Goal: Transaction & Acquisition: Book appointment/travel/reservation

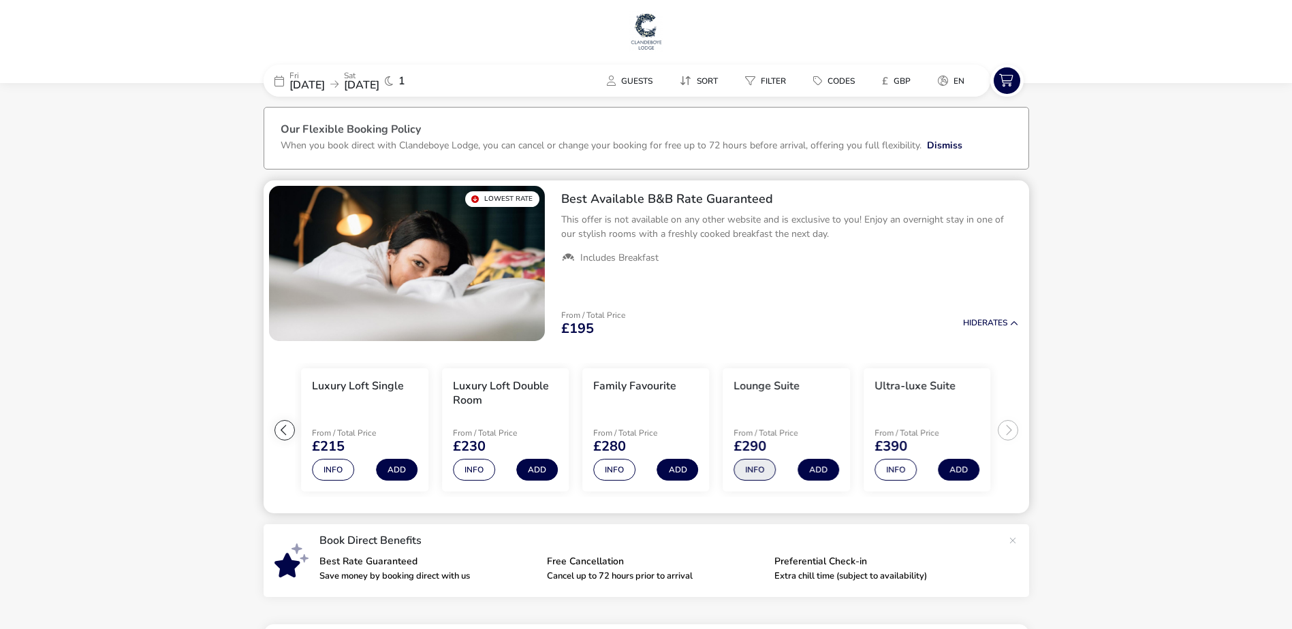
click at [757, 471] on button "Info" at bounding box center [755, 470] width 42 height 22
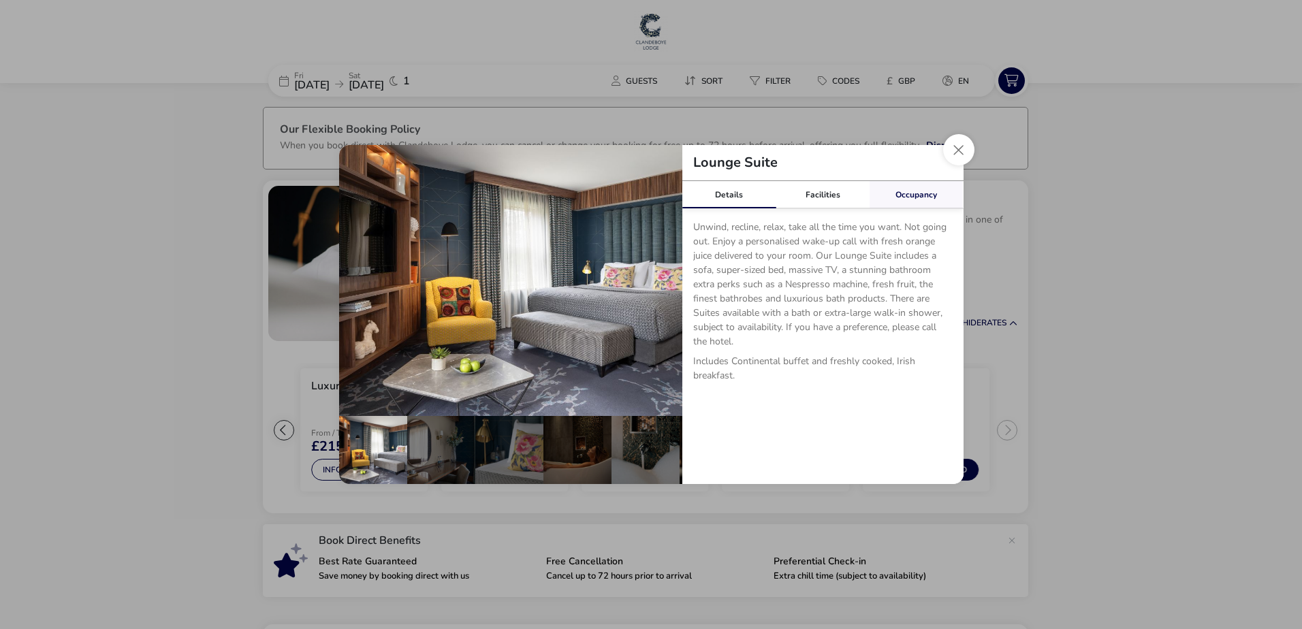
click at [904, 192] on link "Occupancy" at bounding box center [917, 194] width 94 height 27
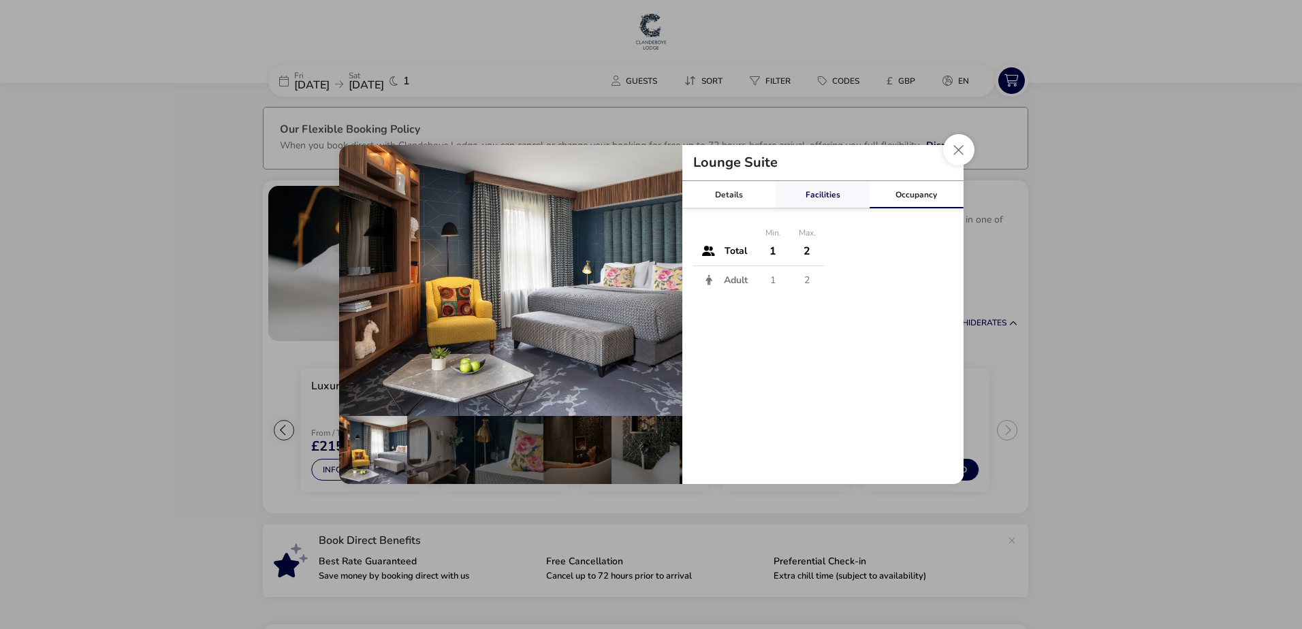
click at [832, 196] on link "Facilities" at bounding box center [823, 194] width 94 height 27
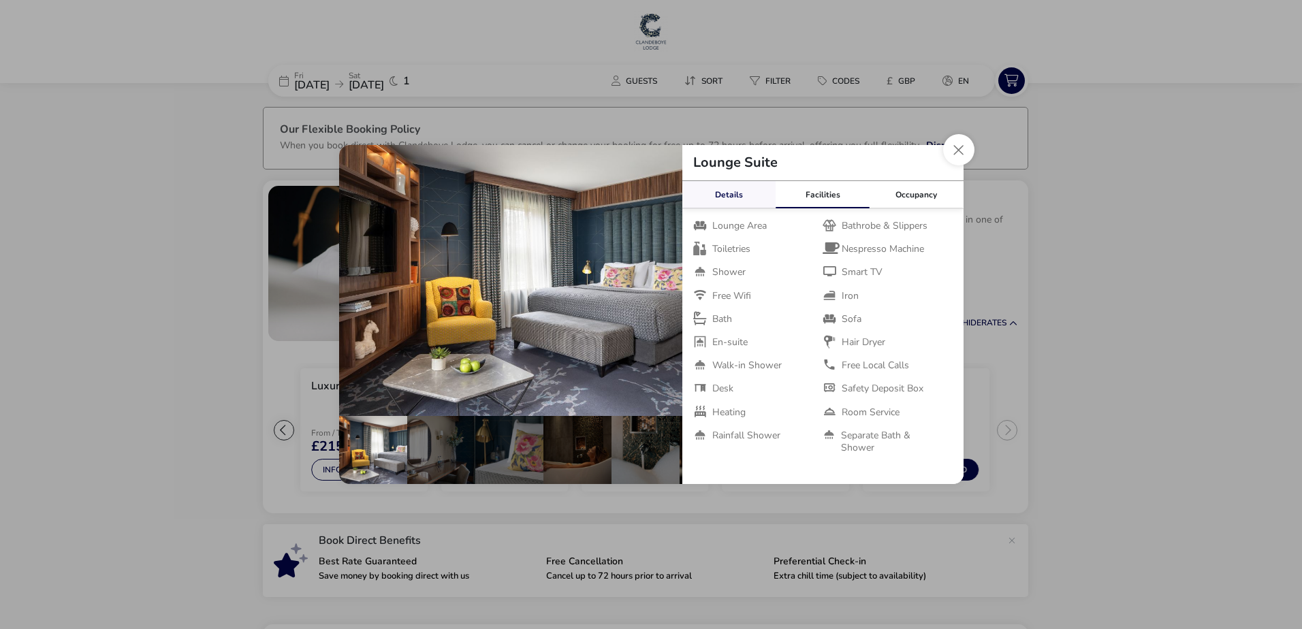
click at [725, 193] on link "Details" at bounding box center [729, 194] width 94 height 27
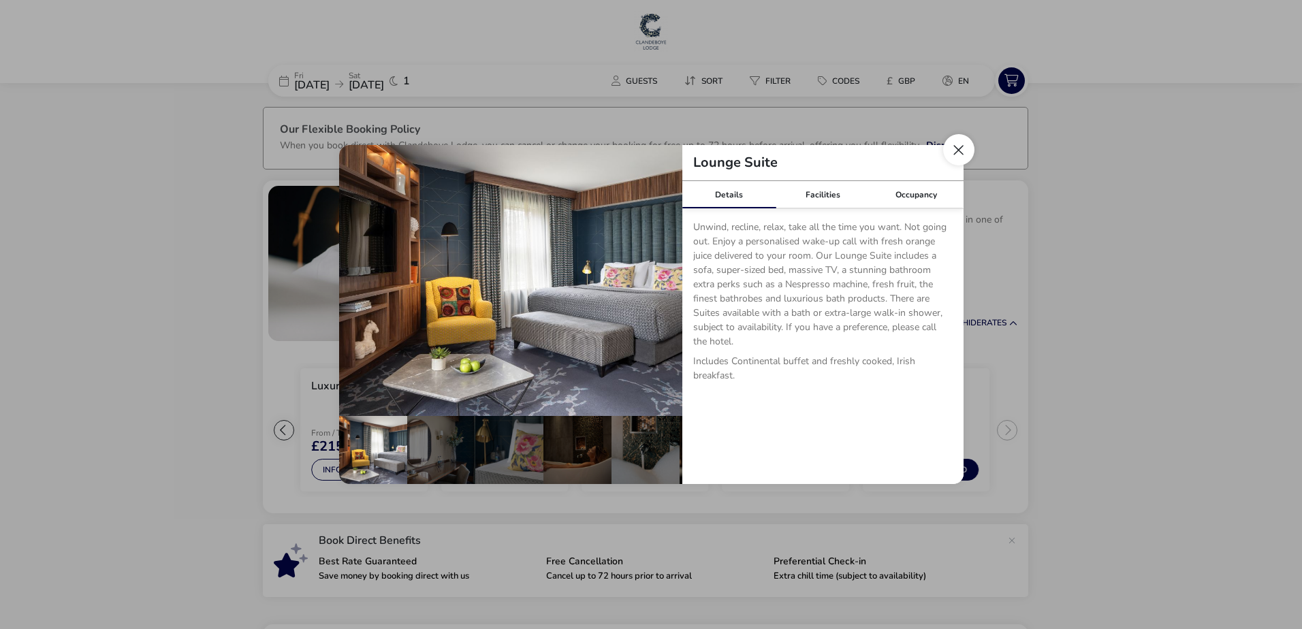
click at [965, 155] on button "Close dialog" at bounding box center [958, 149] width 31 height 31
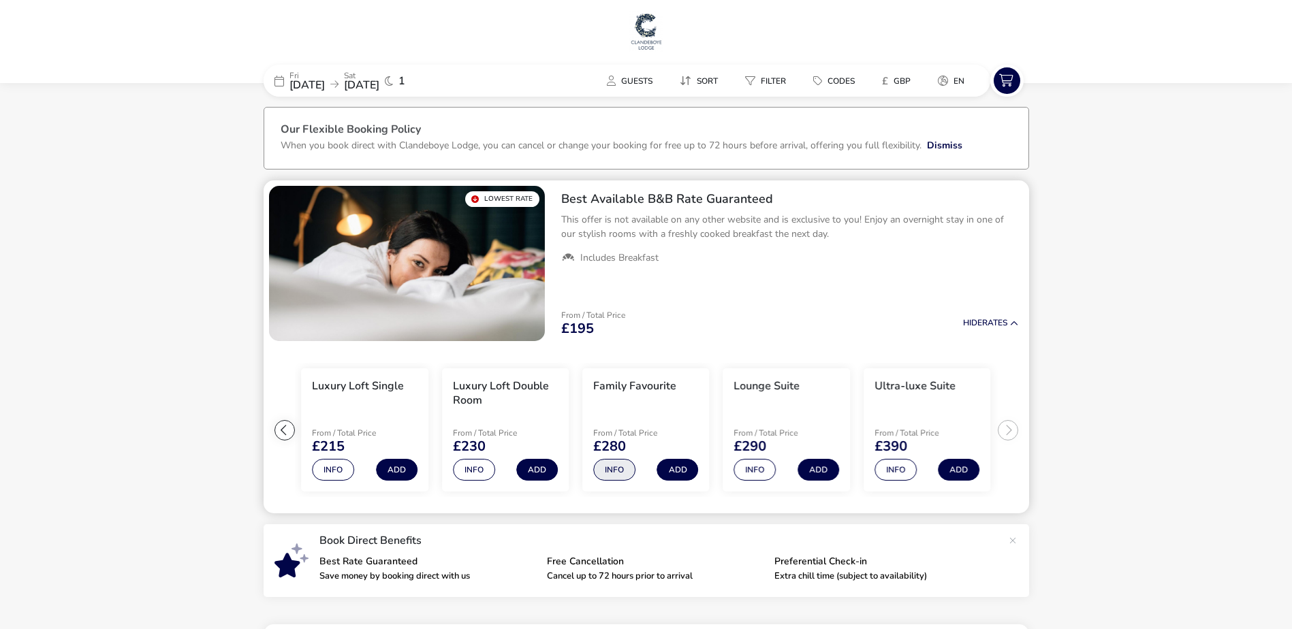
click at [624, 473] on button "Info" at bounding box center [614, 470] width 42 height 22
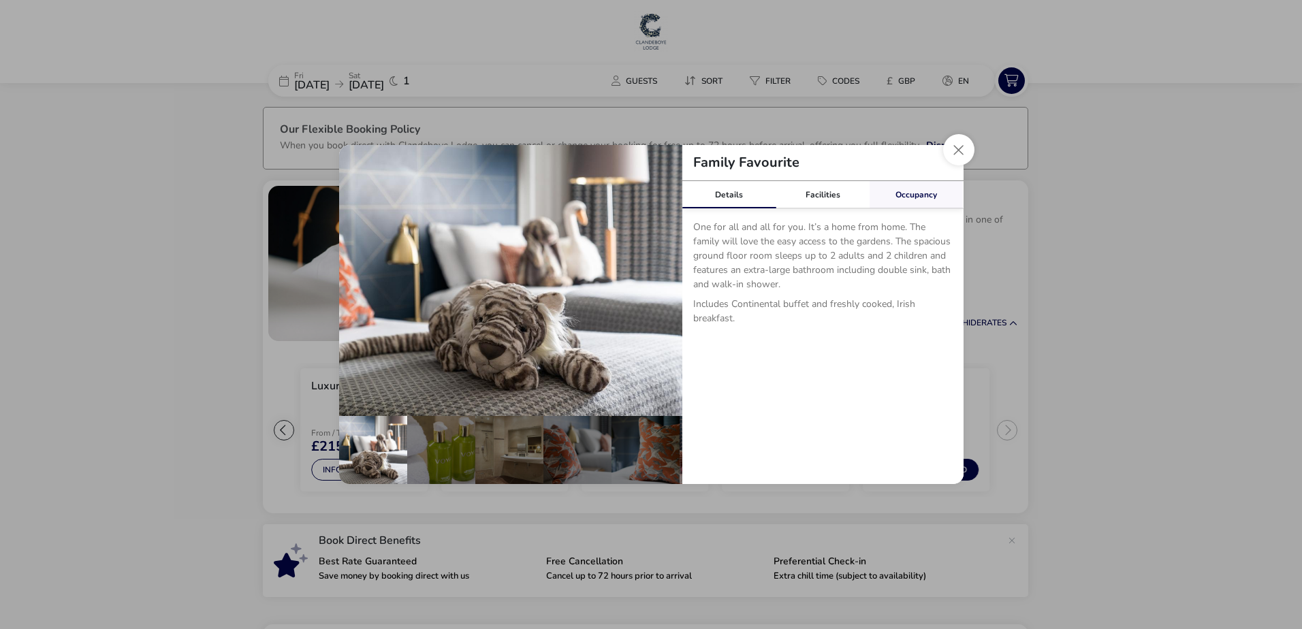
click at [906, 202] on link "Occupancy" at bounding box center [917, 194] width 94 height 27
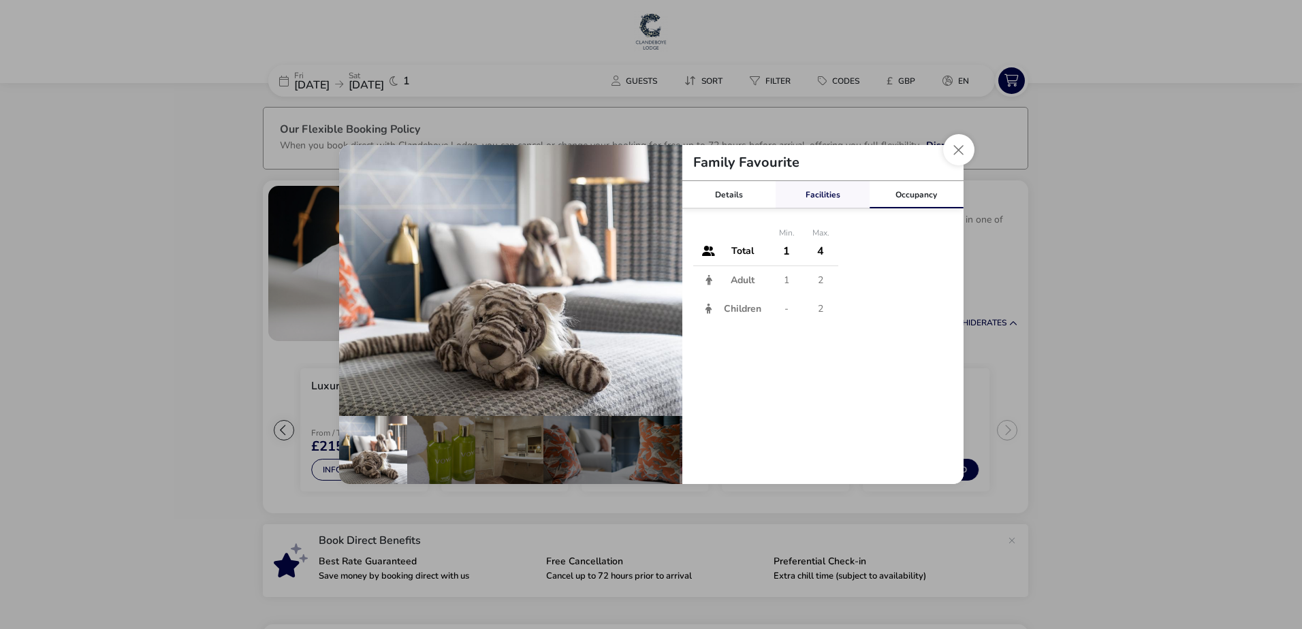
click at [828, 200] on link "Facilities" at bounding box center [823, 194] width 94 height 27
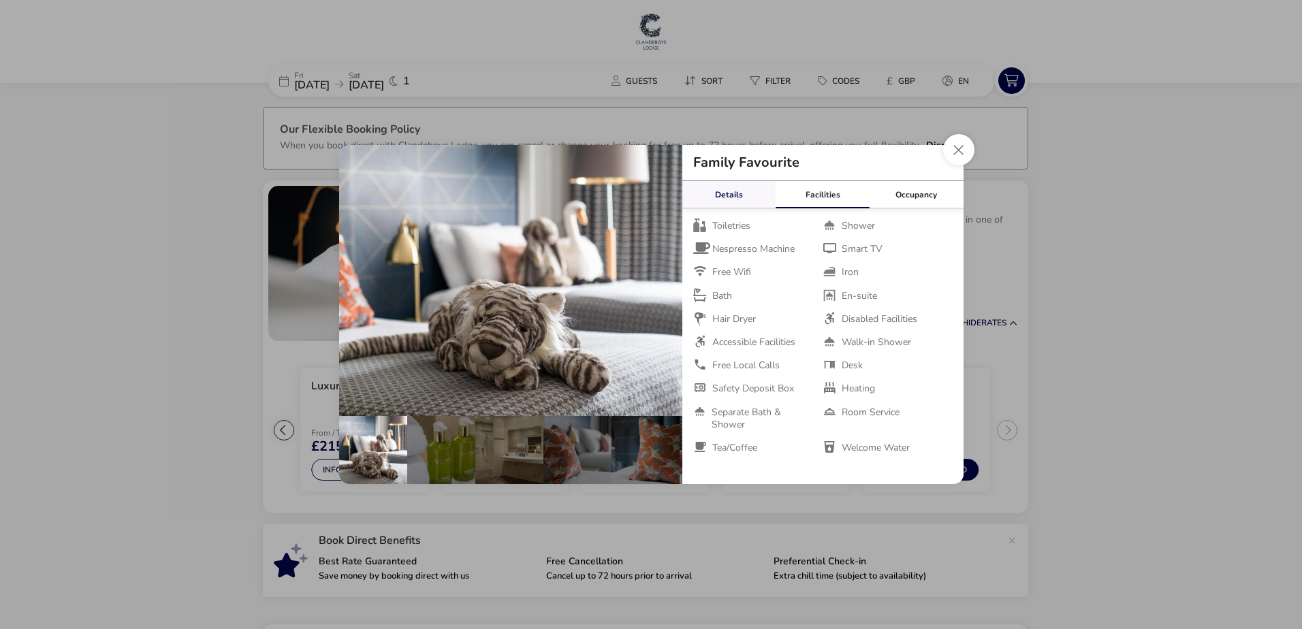
click at [738, 198] on link "Details" at bounding box center [729, 194] width 94 height 27
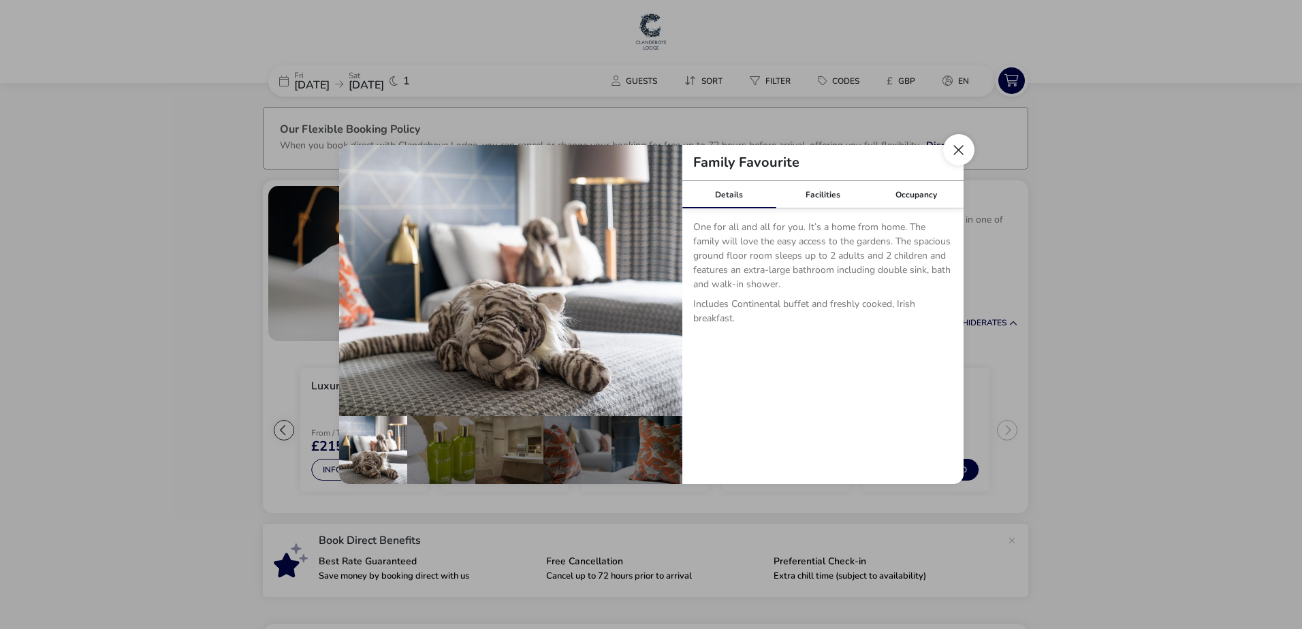
click at [963, 145] on button "Close dialog" at bounding box center [958, 149] width 31 height 31
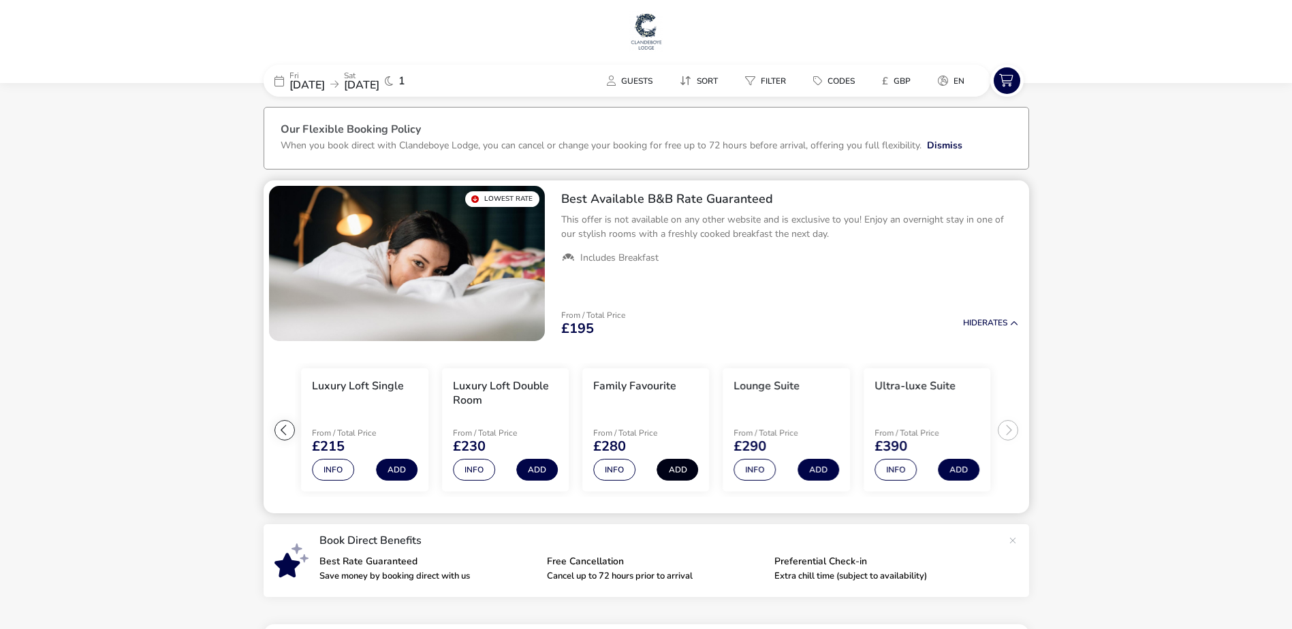
click at [684, 471] on button "Add" at bounding box center [678, 470] width 42 height 22
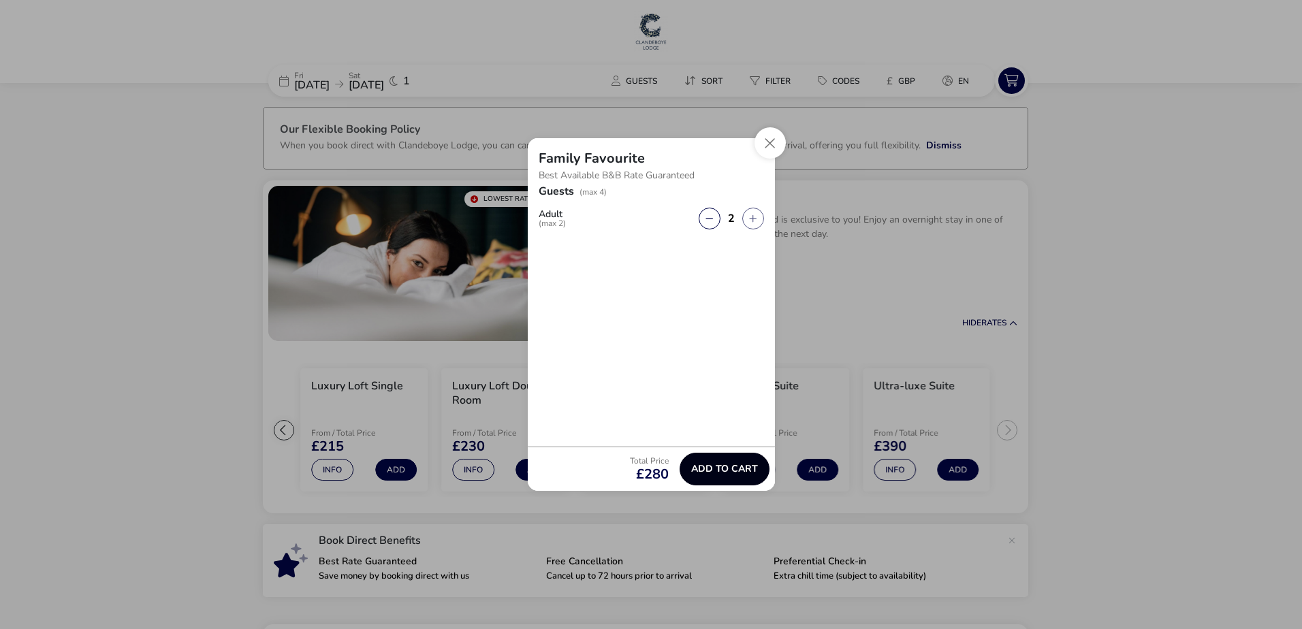
click at [705, 470] on span "Add to cart" at bounding box center [724, 469] width 67 height 10
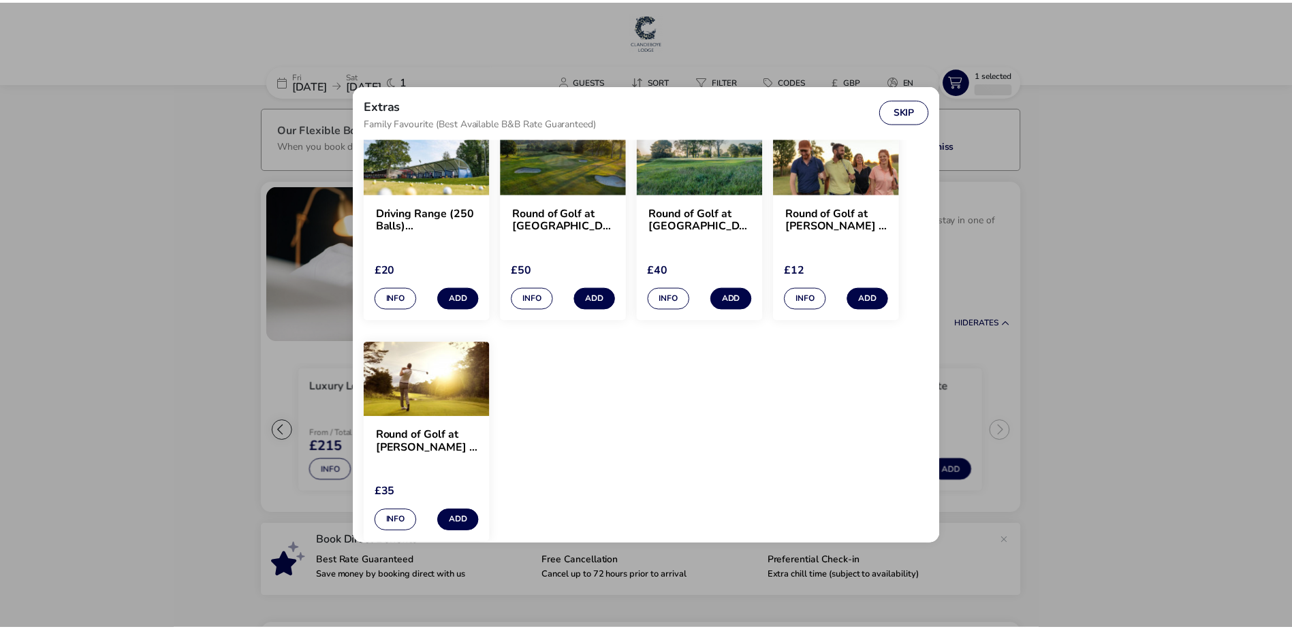
scroll to position [1079, 0]
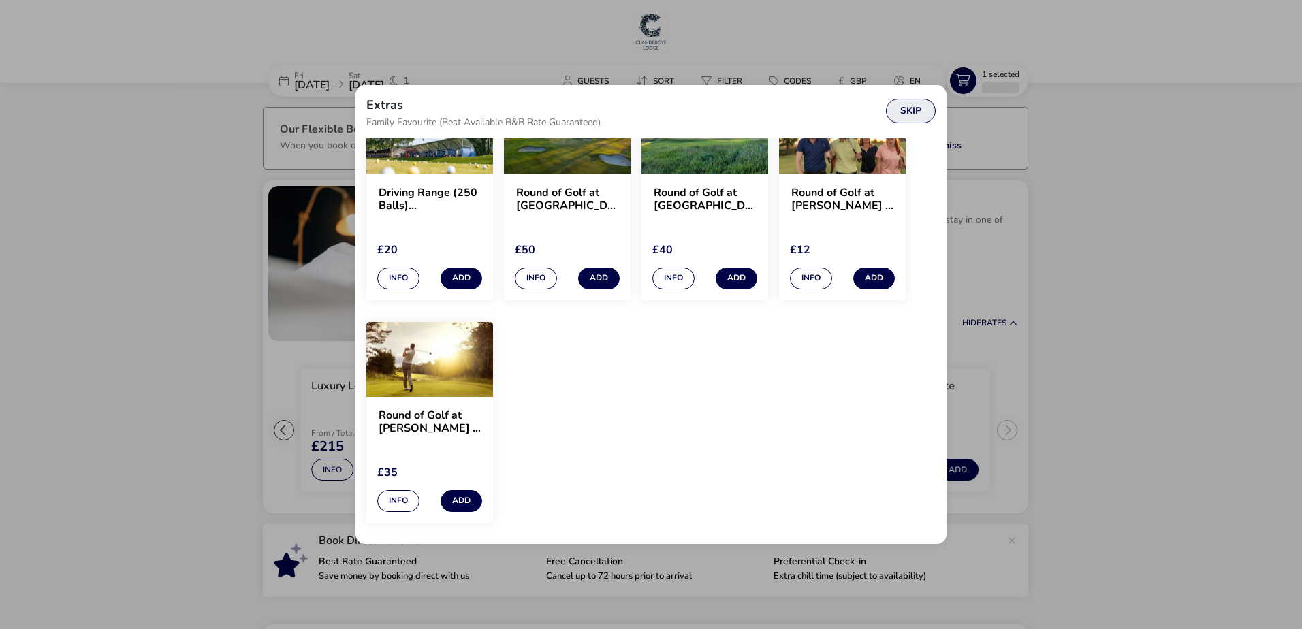
click at [905, 107] on button "Skip" at bounding box center [911, 111] width 50 height 25
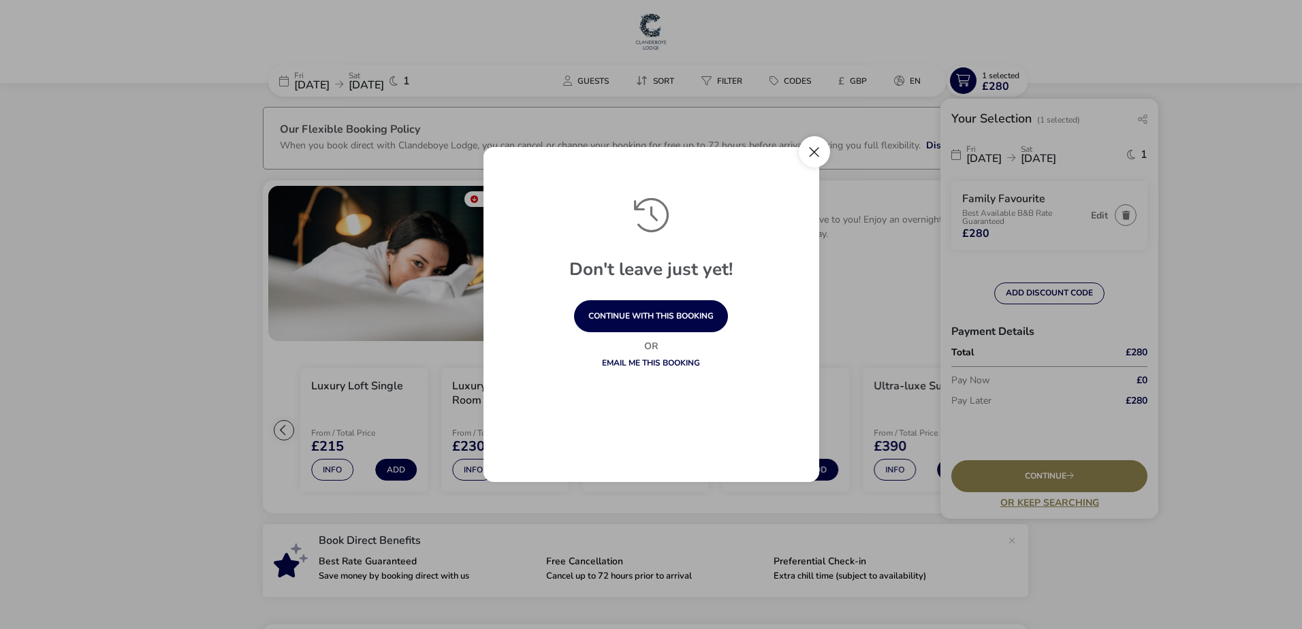
click at [816, 150] on button "Close" at bounding box center [814, 151] width 31 height 31
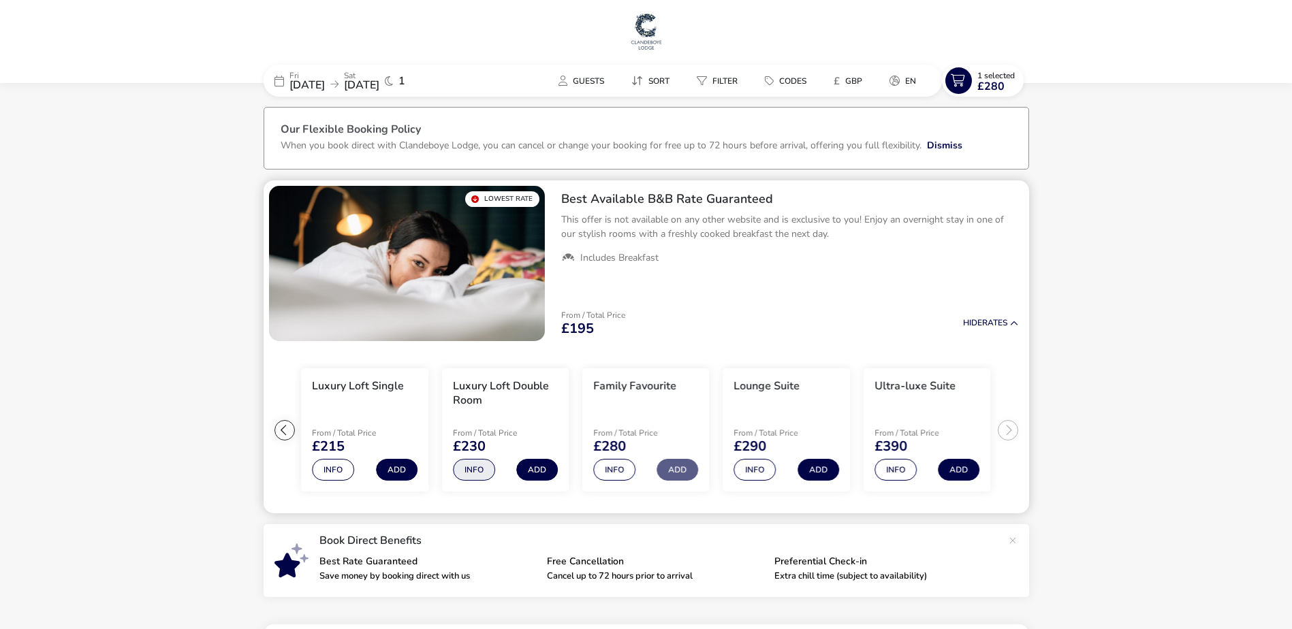
click at [474, 475] on button "Info" at bounding box center [474, 470] width 42 height 22
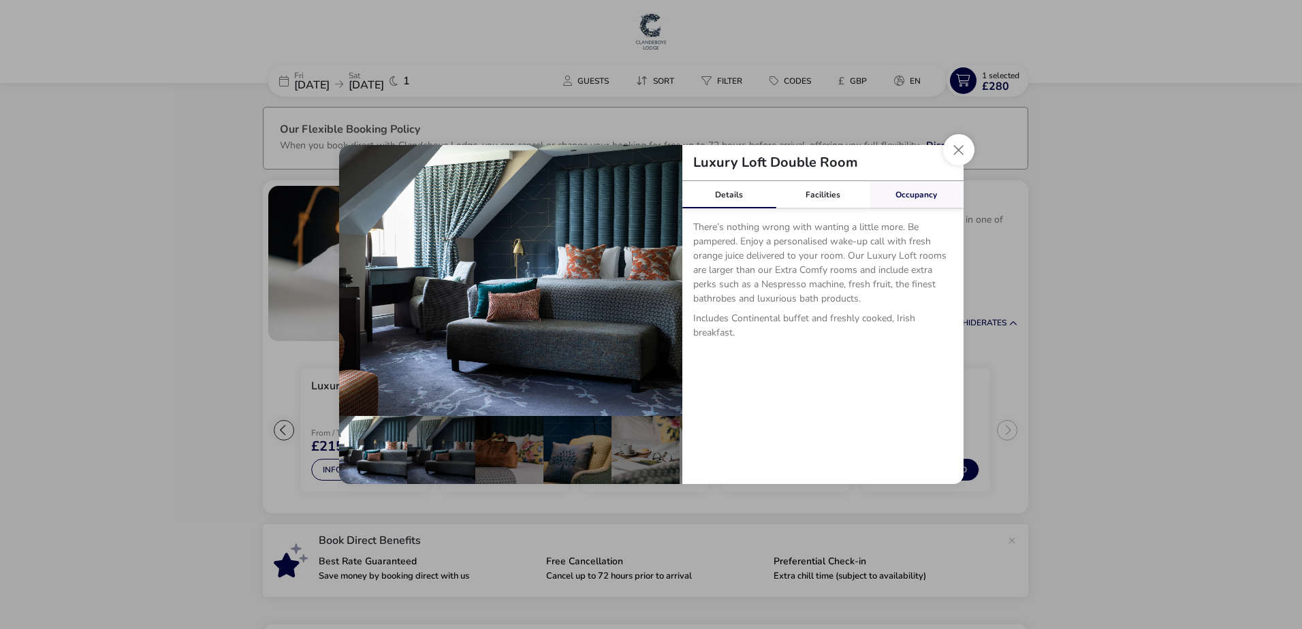
click at [923, 198] on link "Occupancy" at bounding box center [917, 194] width 94 height 27
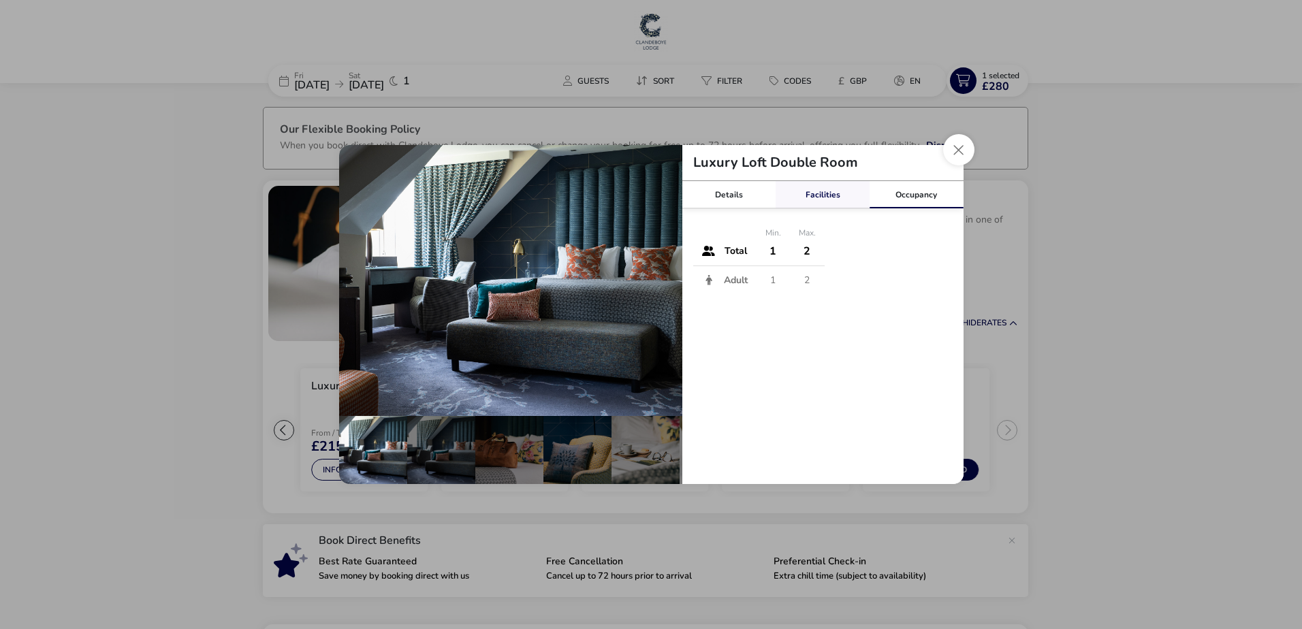
click at [832, 203] on link "Facilities" at bounding box center [823, 194] width 94 height 27
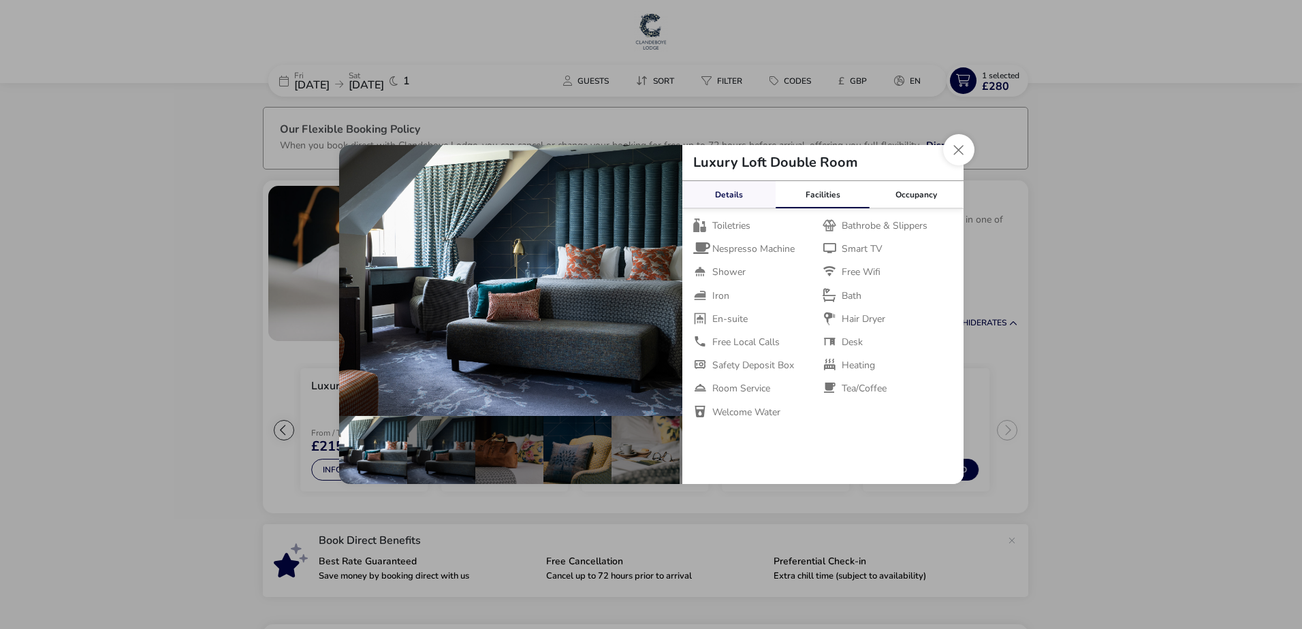
click at [718, 199] on link "Details" at bounding box center [729, 194] width 94 height 27
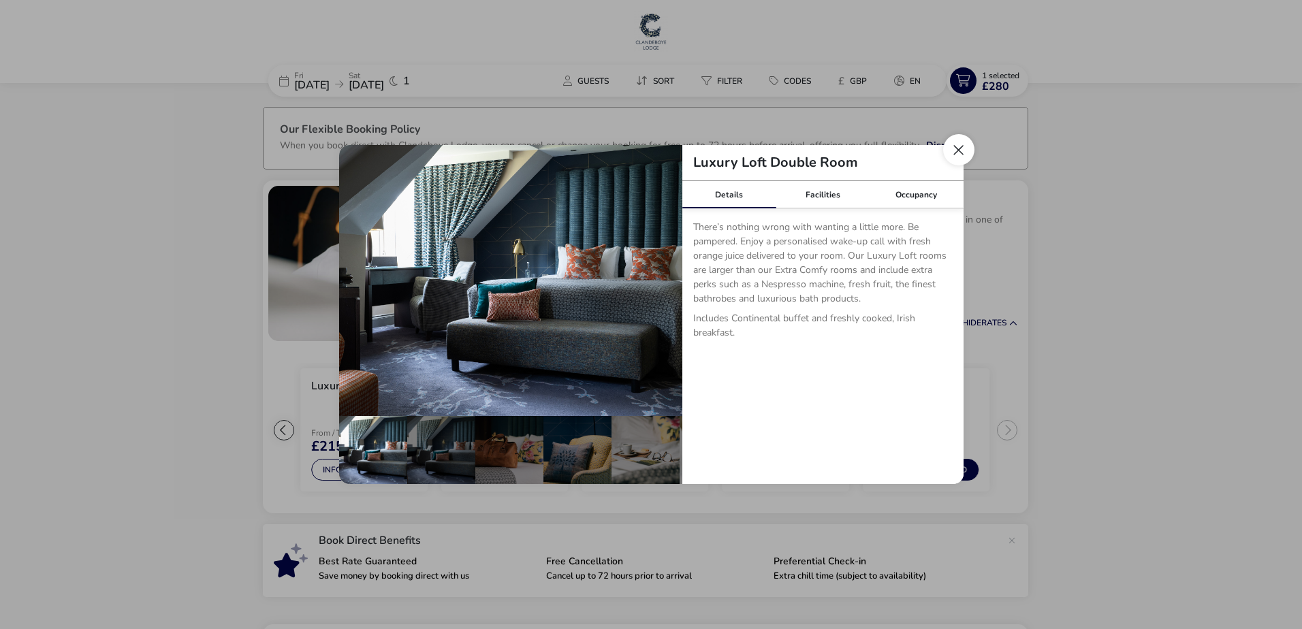
click at [962, 152] on button "Close dialog" at bounding box center [958, 149] width 31 height 31
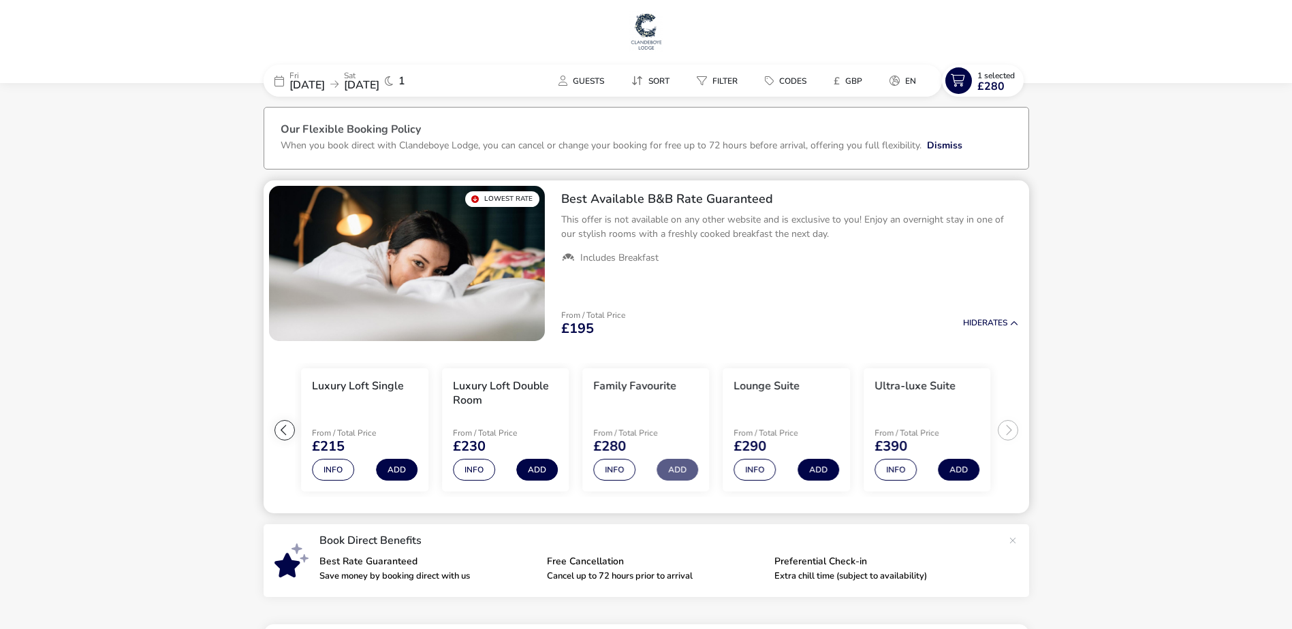
click at [285, 426] on div at bounding box center [284, 430] width 20 height 20
click at [530, 466] on button "Add" at bounding box center [537, 470] width 42 height 22
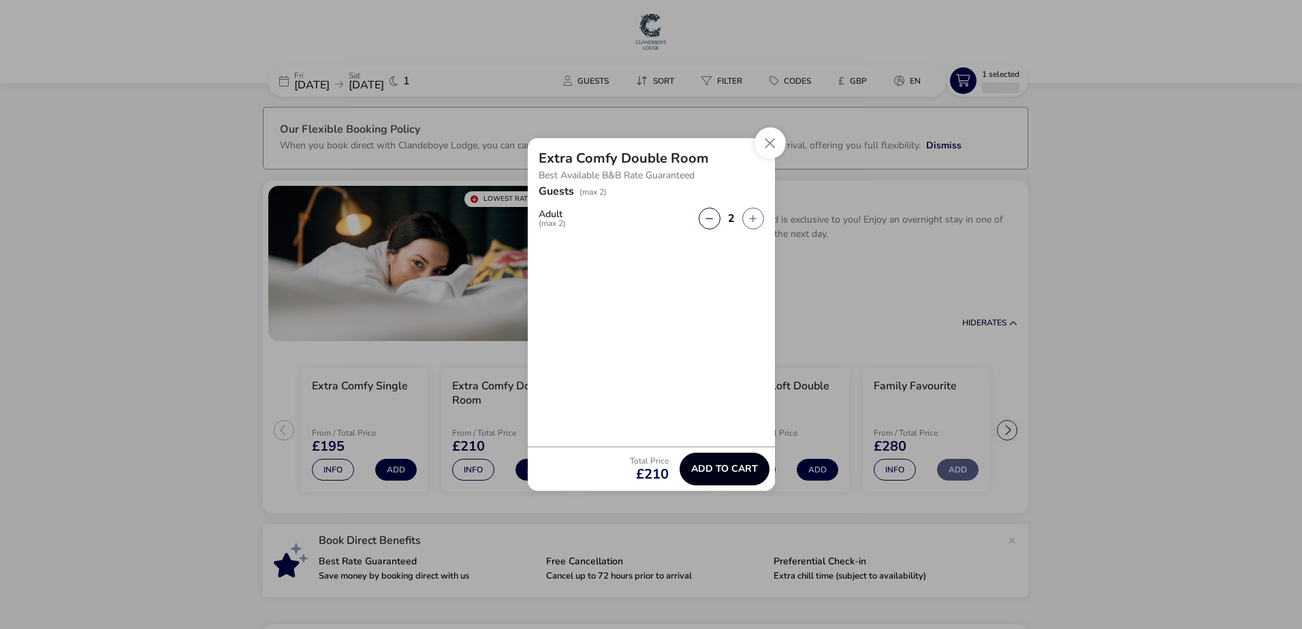
click at [701, 464] on span "Add to cart" at bounding box center [724, 469] width 67 height 10
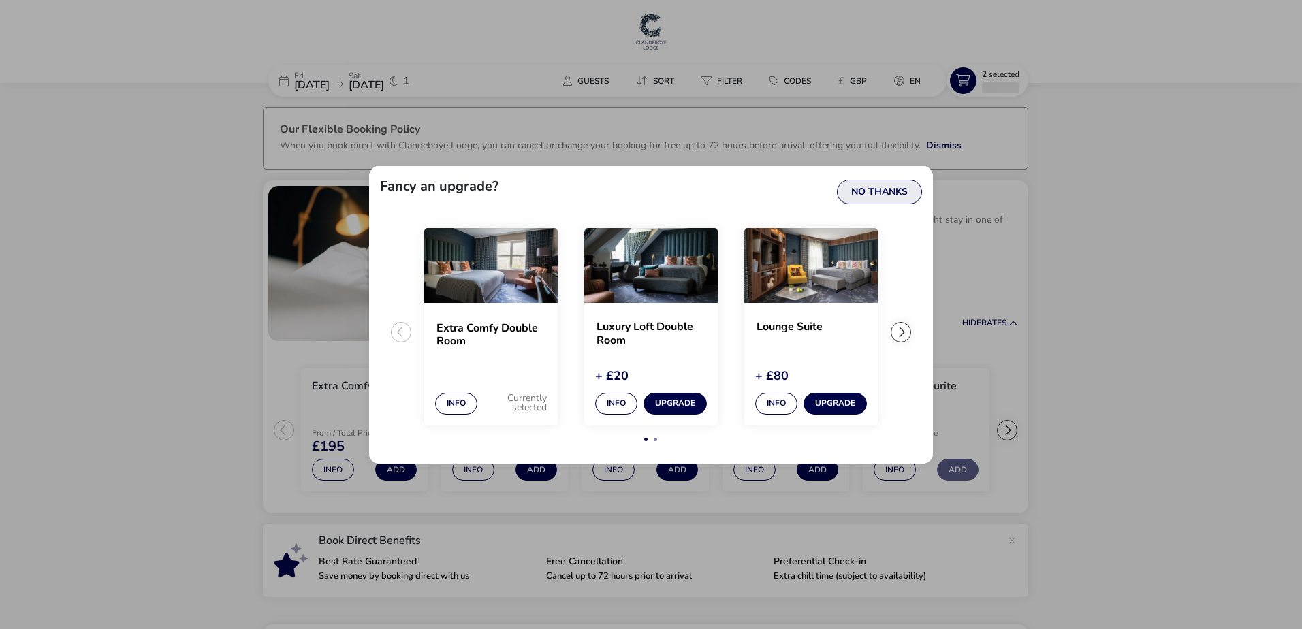
click at [874, 189] on button "No Thanks" at bounding box center [879, 192] width 85 height 25
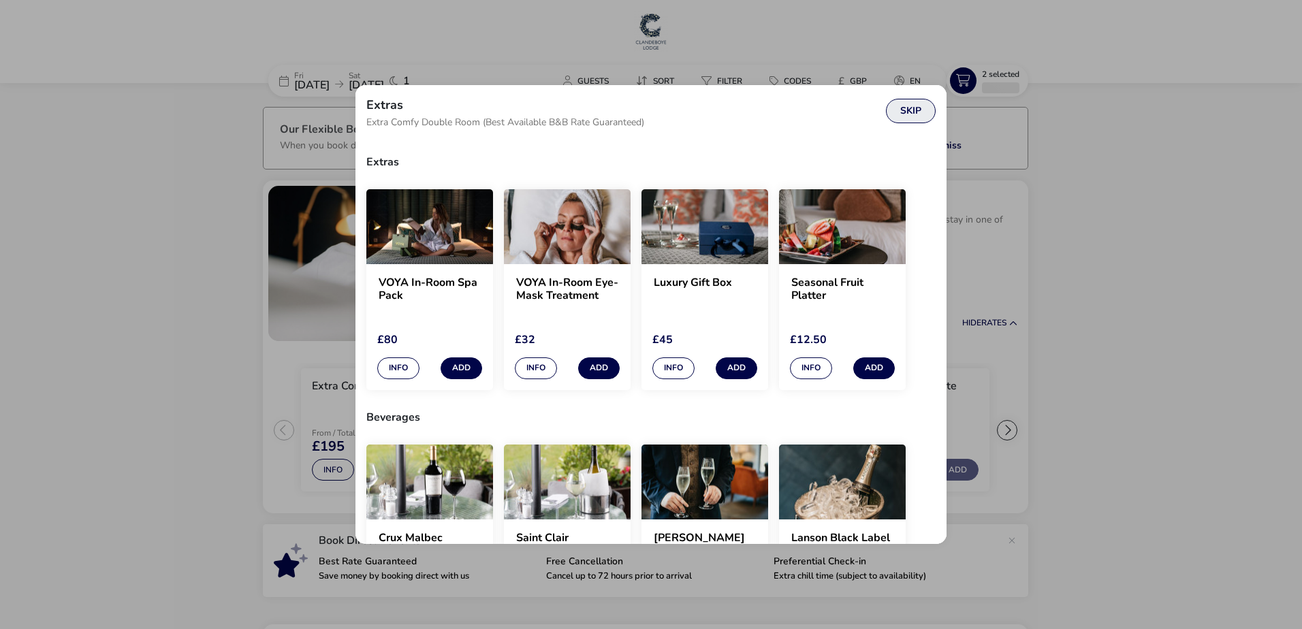
click at [905, 111] on button "Skip" at bounding box center [911, 111] width 50 height 25
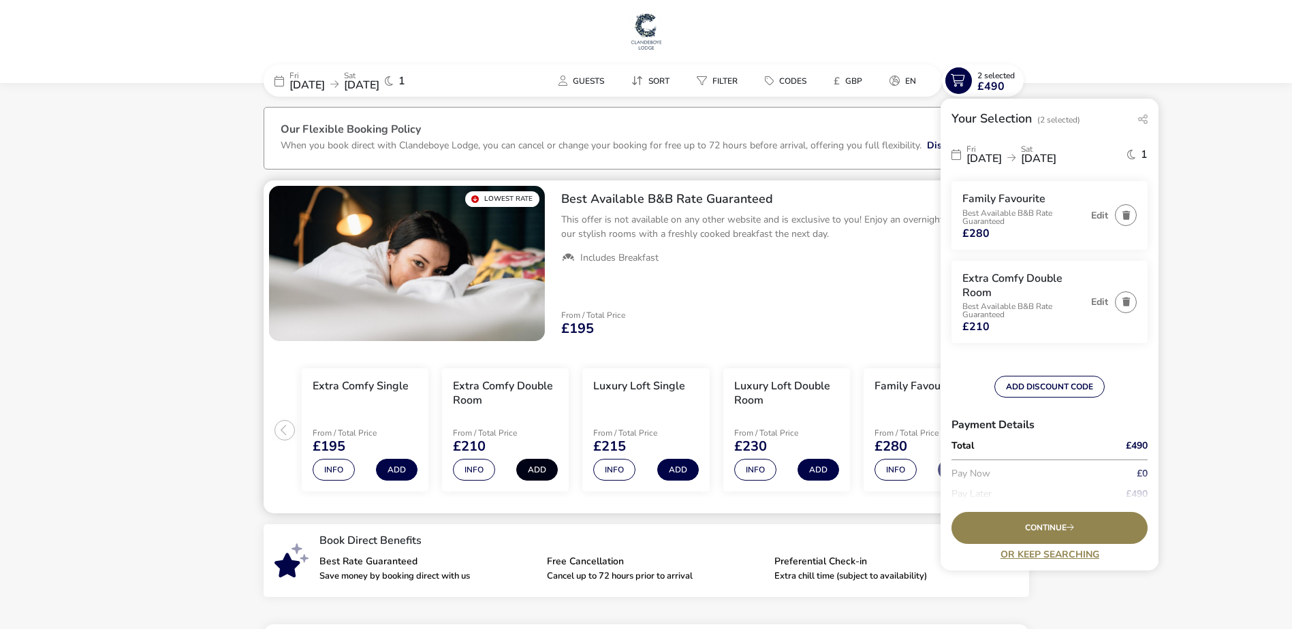
click at [537, 471] on button "Add" at bounding box center [537, 470] width 42 height 22
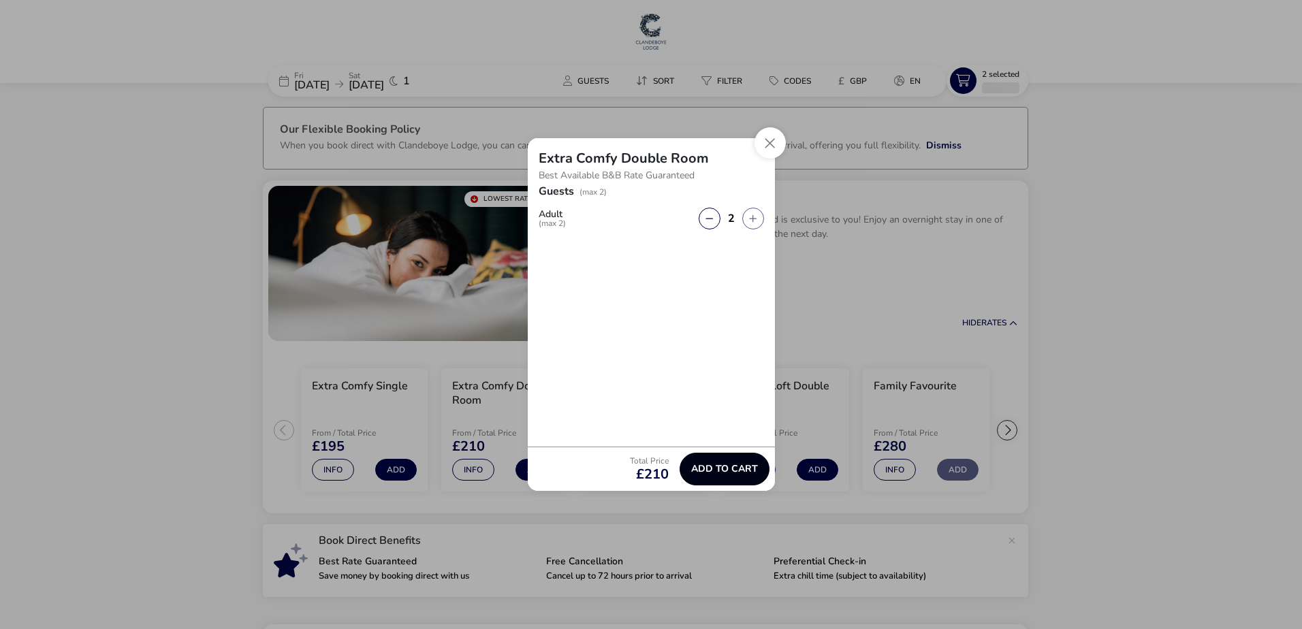
click at [744, 470] on span "Add to cart" at bounding box center [724, 469] width 67 height 10
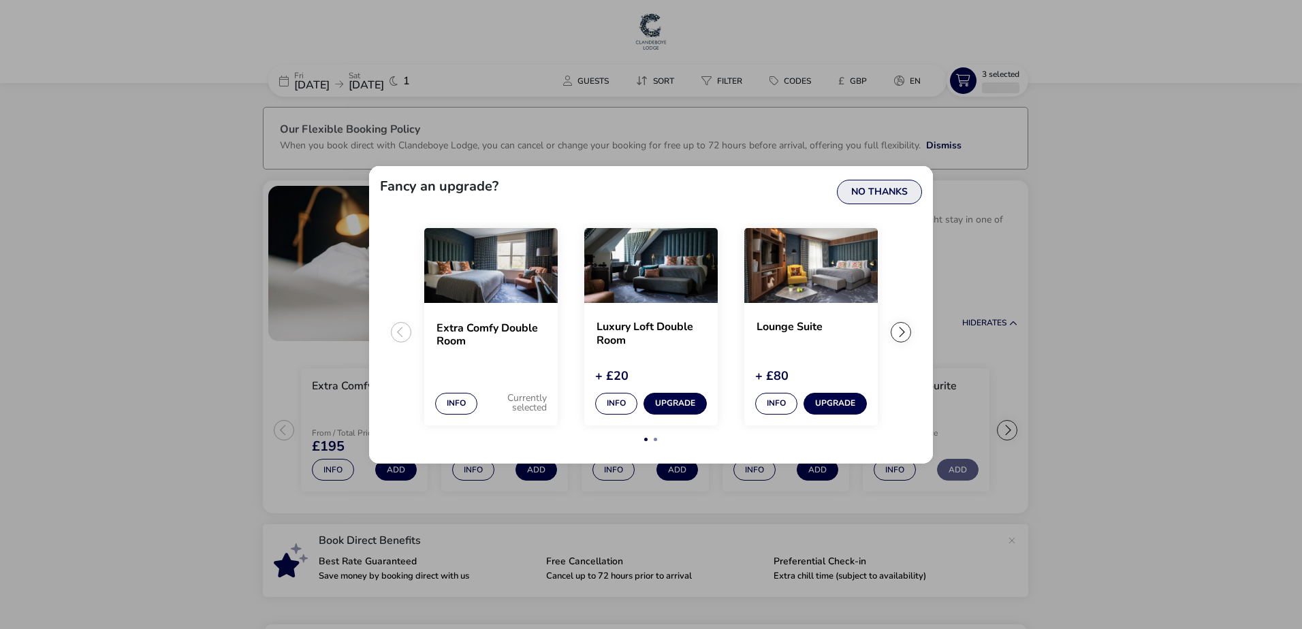
click at [870, 199] on button "No Thanks" at bounding box center [879, 192] width 85 height 25
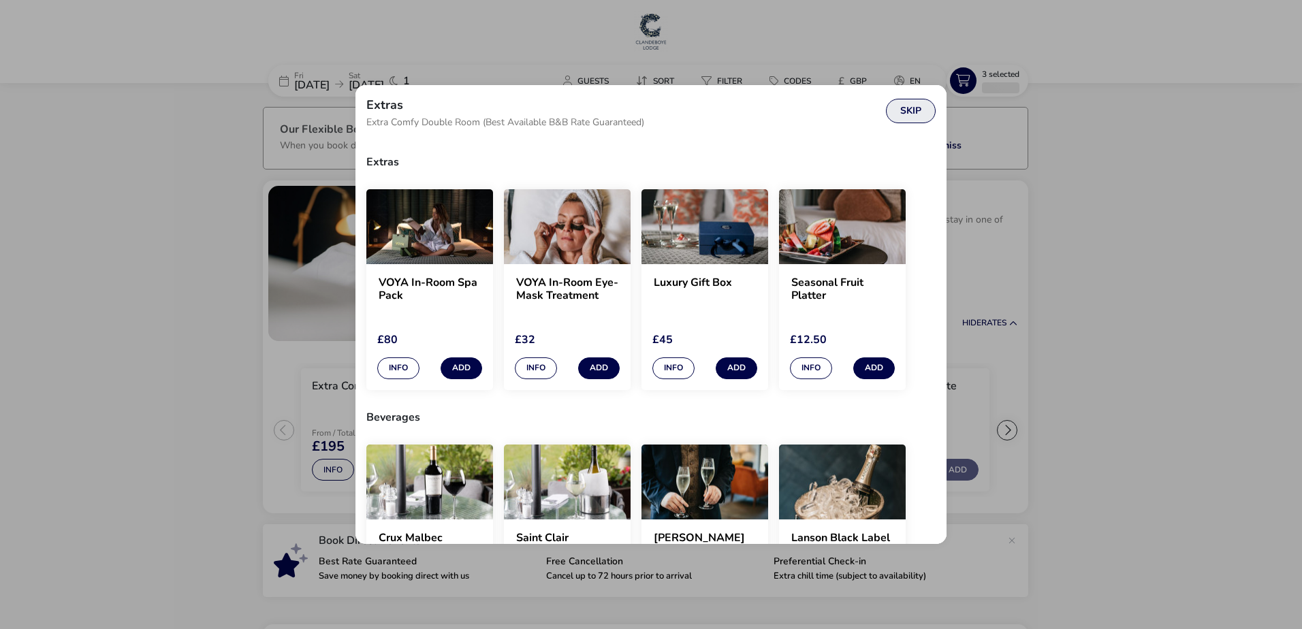
click at [913, 106] on button "Skip" at bounding box center [911, 111] width 50 height 25
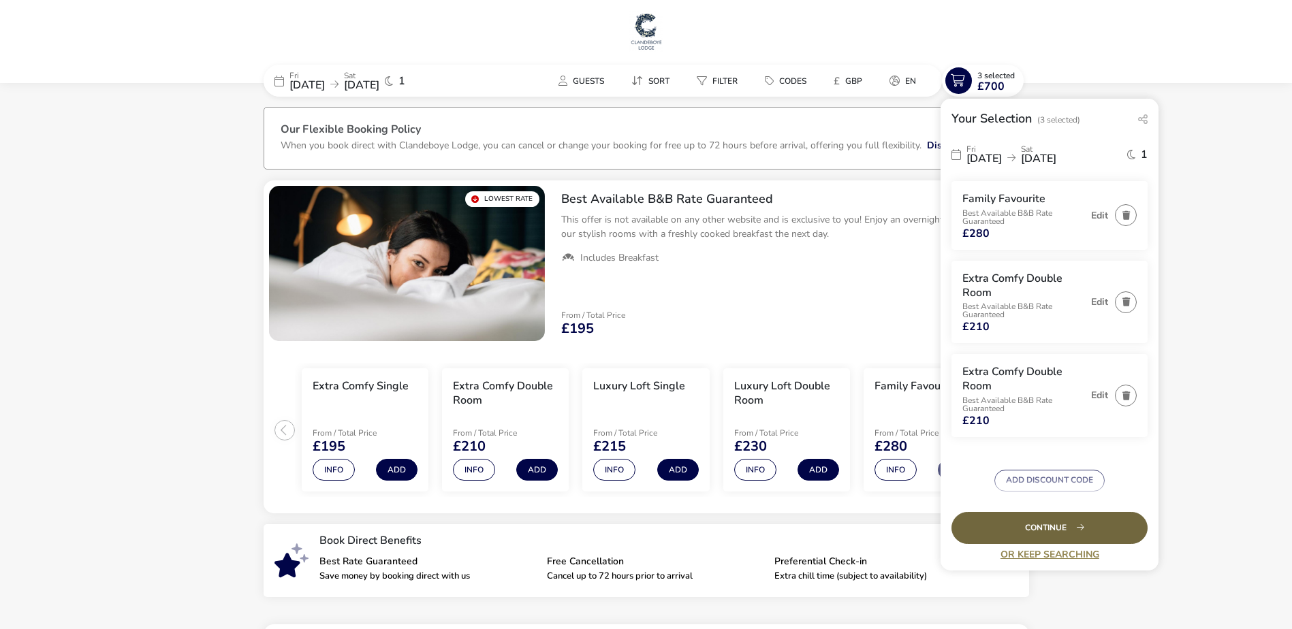
click at [996, 529] on div "Continue" at bounding box center [1049, 528] width 196 height 32
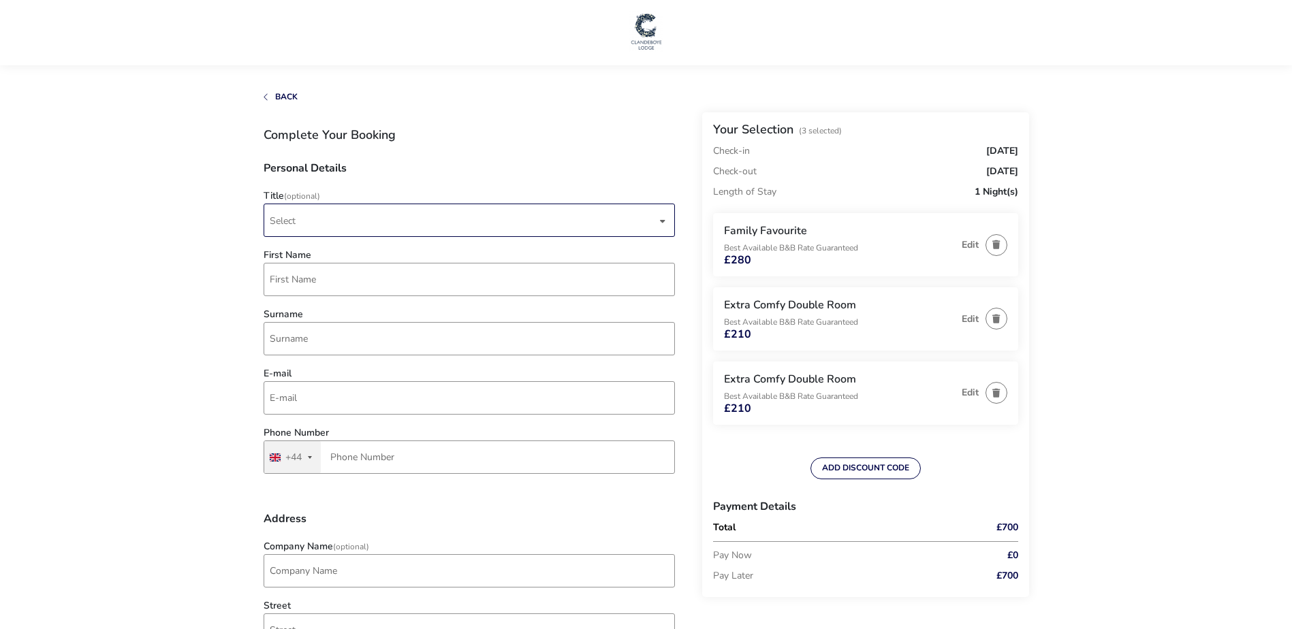
click at [658, 227] on div "Select" at bounding box center [469, 220] width 411 height 33
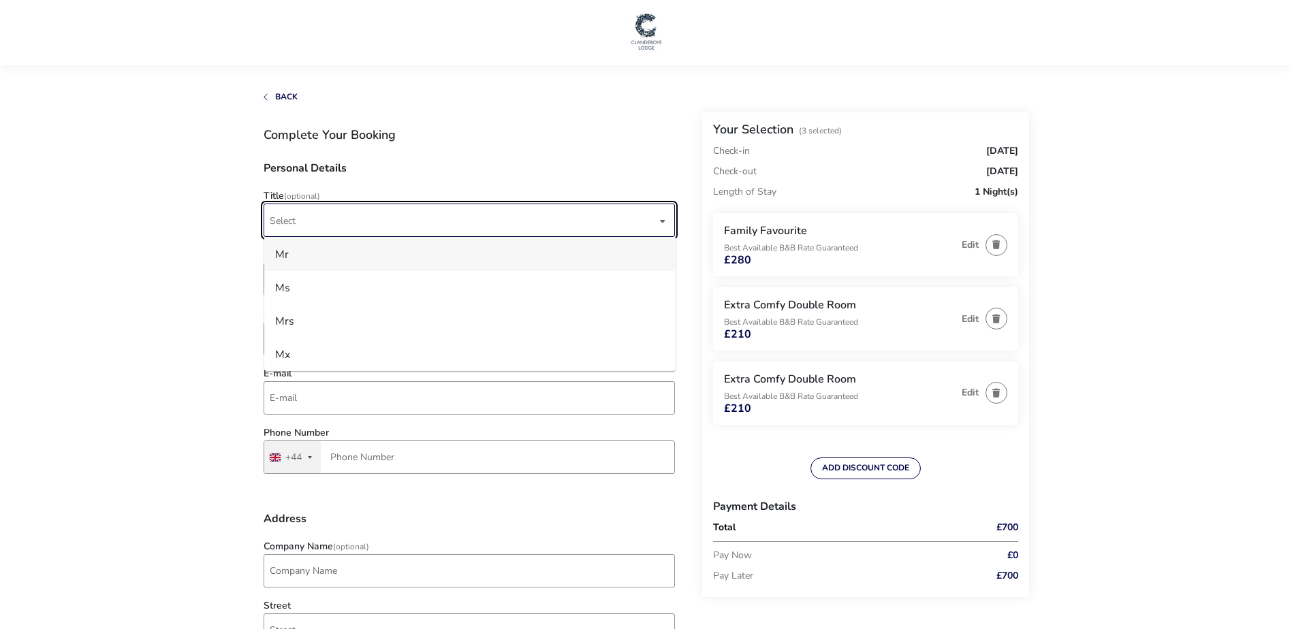
click at [476, 264] on li "Mr" at bounding box center [469, 254] width 411 height 33
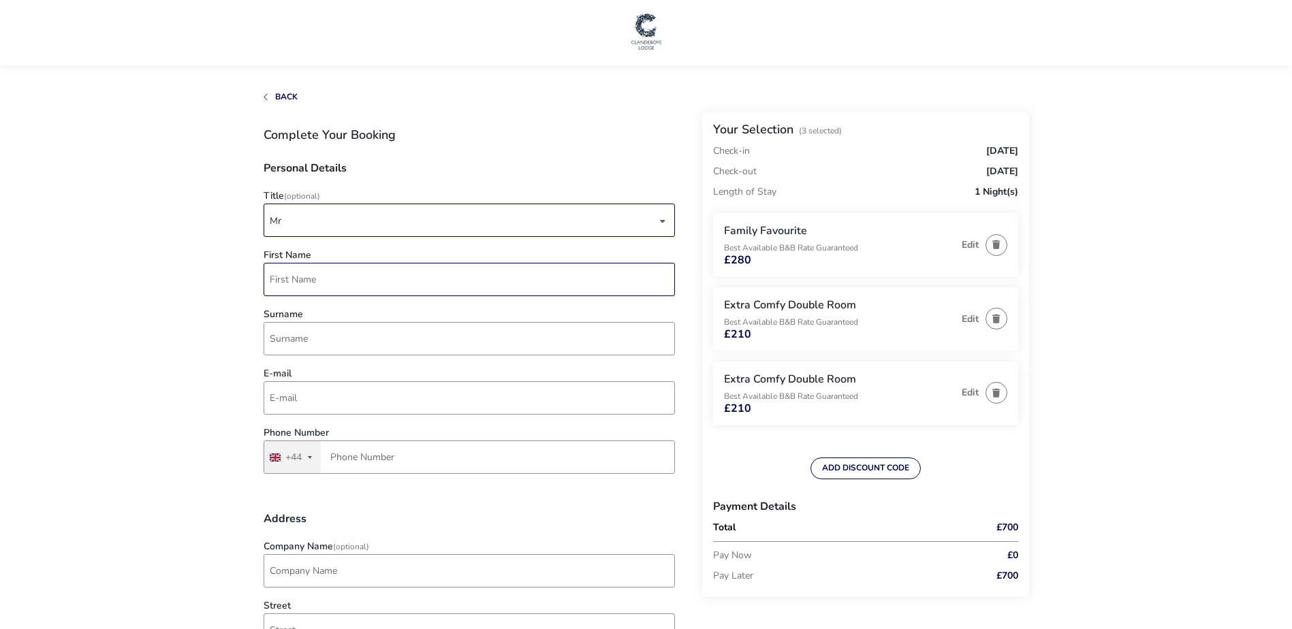
click at [326, 284] on input "First Name" at bounding box center [469, 279] width 411 height 33
type input "[PERSON_NAME]"
type input "[EMAIL_ADDRESS][DOMAIN_NAME]"
type input "7921 993646"
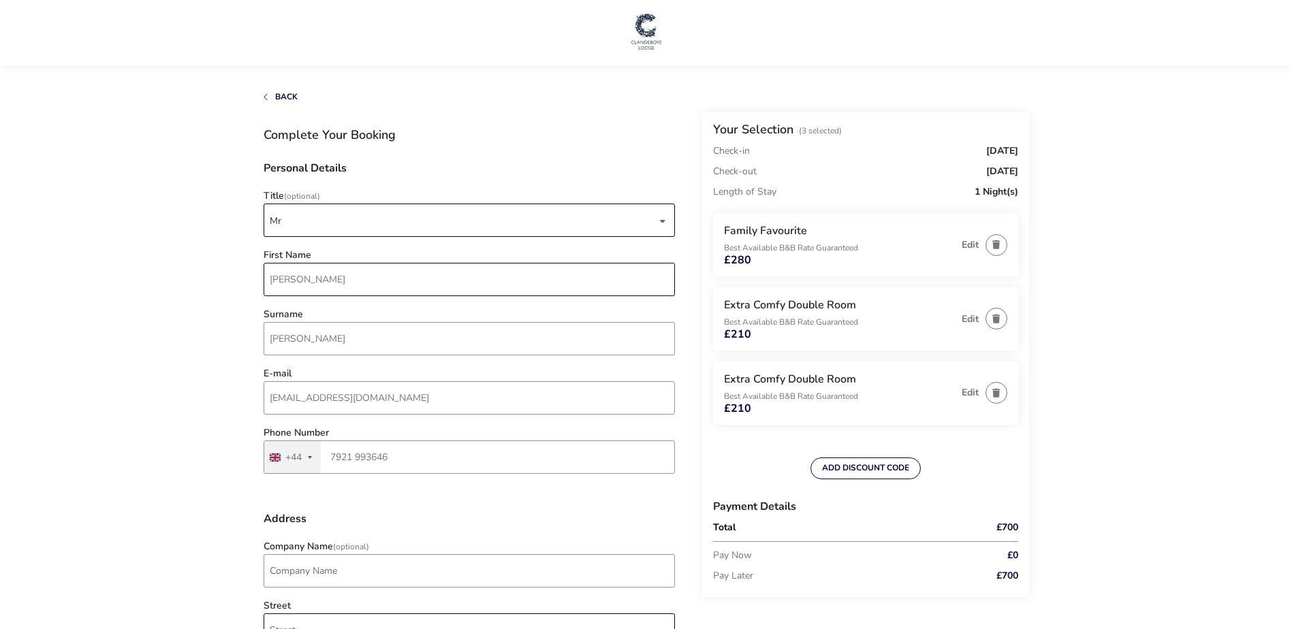
type input "[STREET_ADDRESS]"
type input "Lisburn"
type input "BT28 0AF"
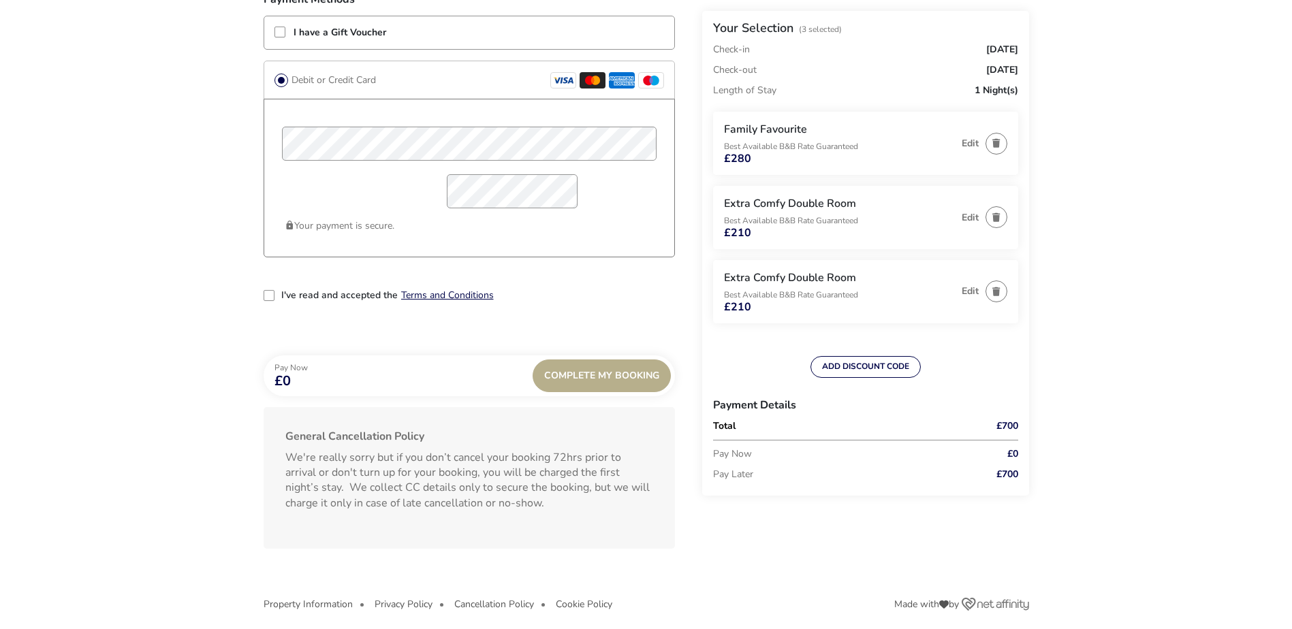
scroll to position [1115, 0]
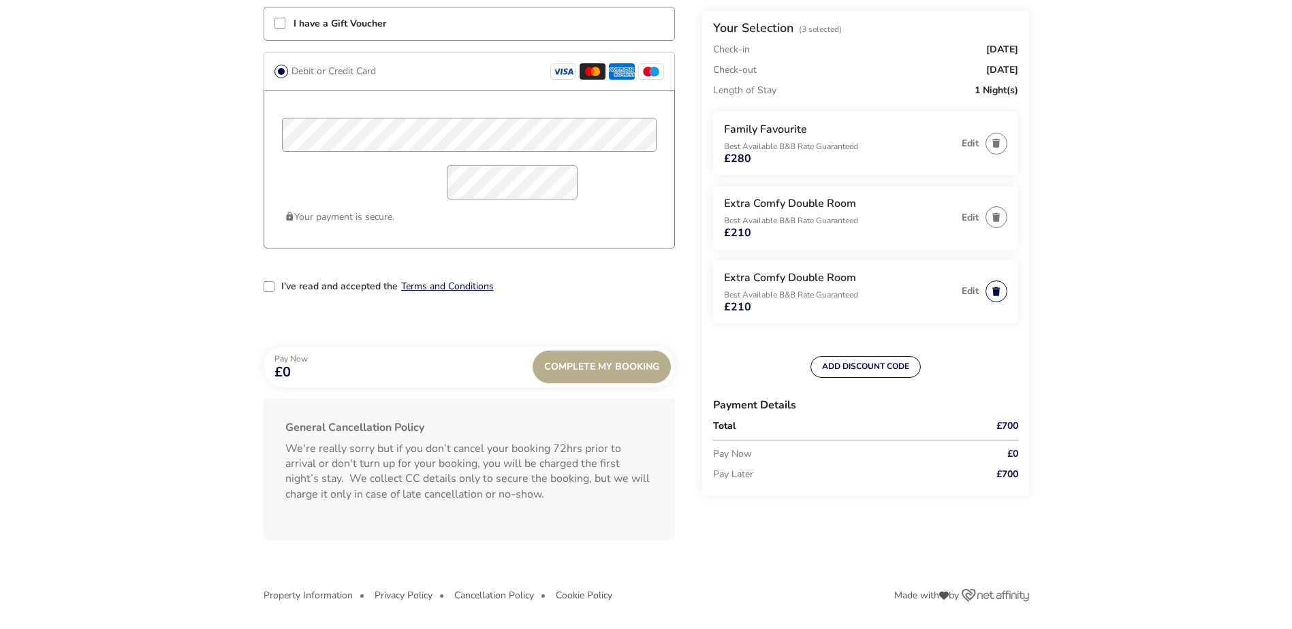
click at [999, 297] on button "button" at bounding box center [996, 292] width 22 height 22
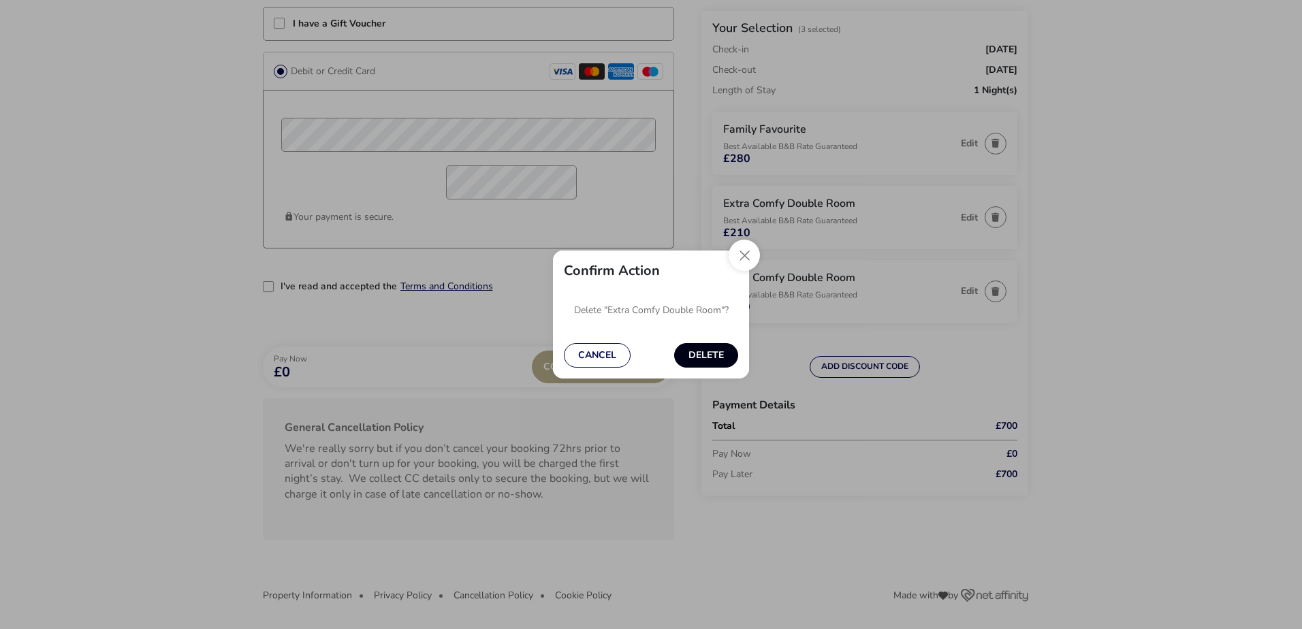
click at [724, 358] on button "Delete" at bounding box center [706, 355] width 64 height 25
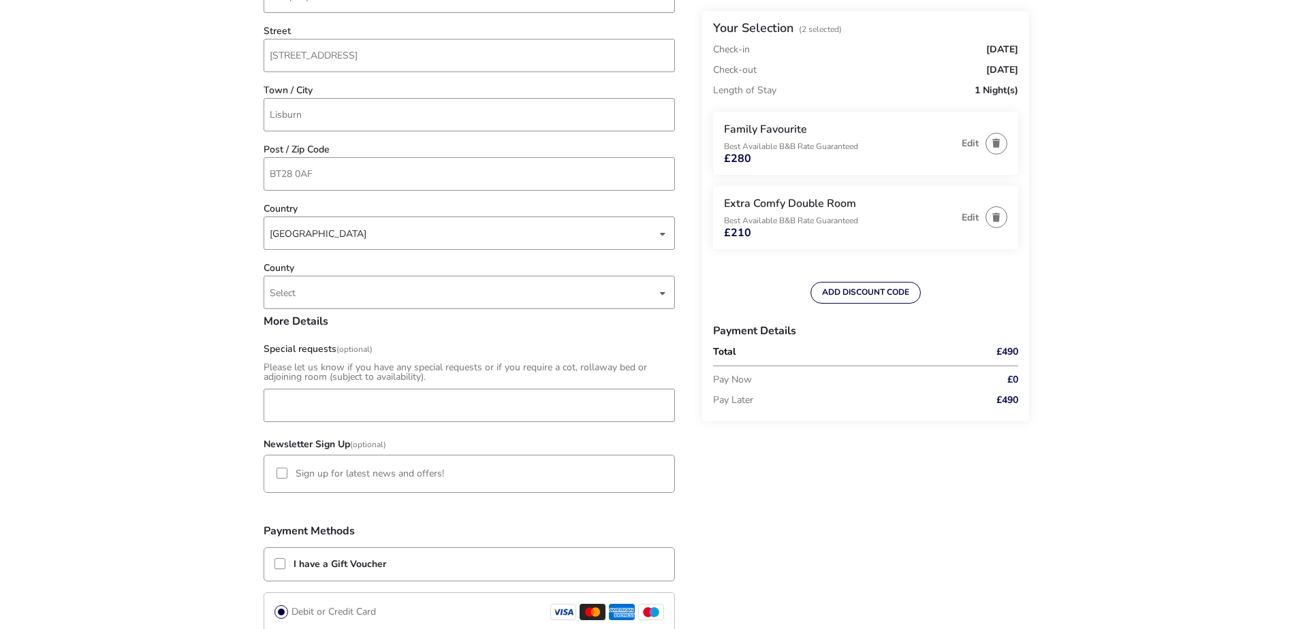
scroll to position [571, 0]
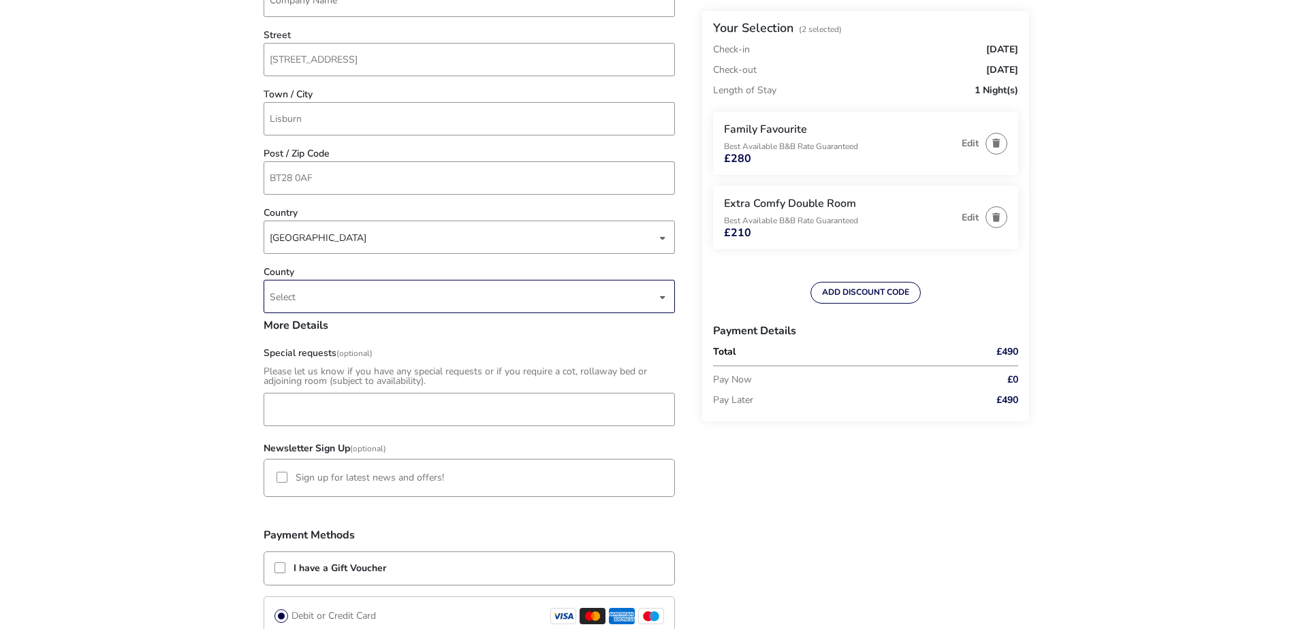
click at [661, 303] on div "dropdown trigger" at bounding box center [662, 297] width 7 height 27
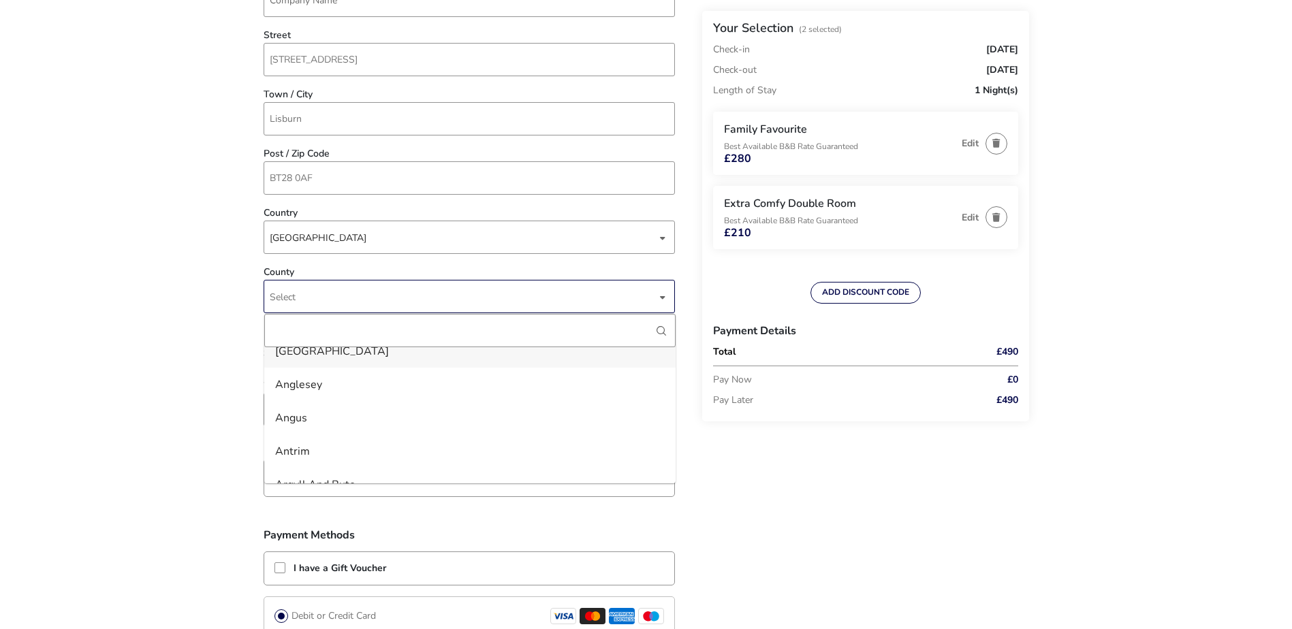
scroll to position [68, 0]
click at [451, 423] on li "Antrim" at bounding box center [469, 429] width 411 height 33
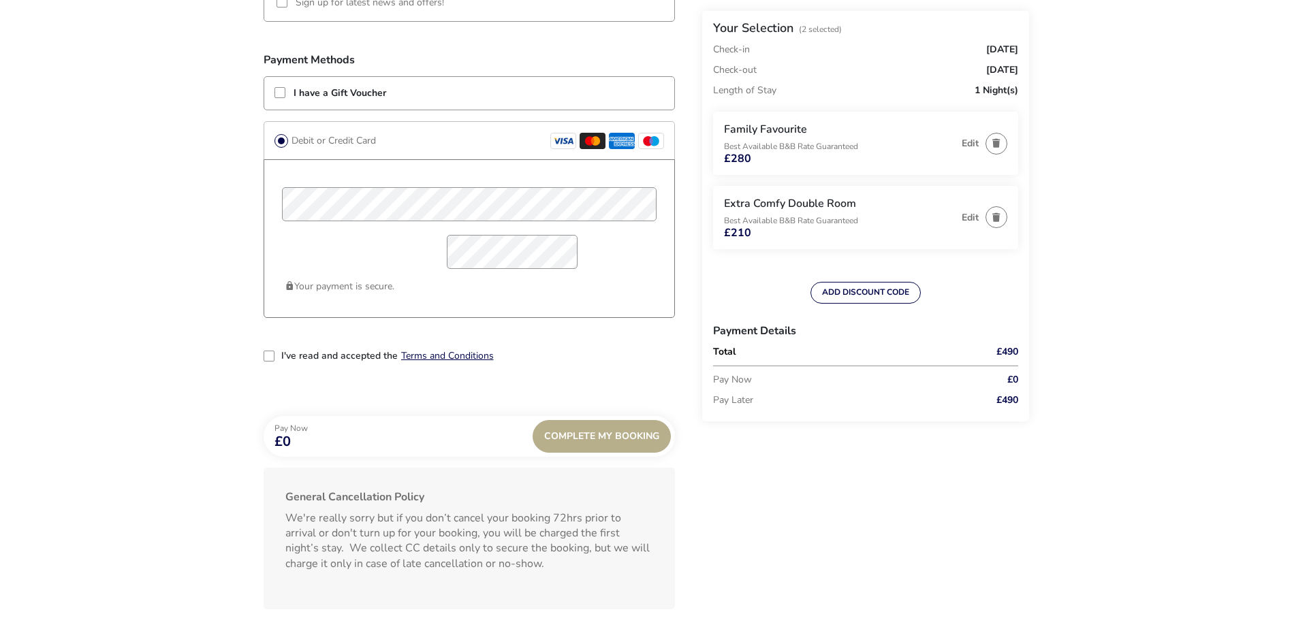
scroll to position [1047, 0]
click at [268, 352] on div "2-term_condi" at bounding box center [269, 354] width 11 height 11
click at [569, 427] on div "Complete My Booking" at bounding box center [601, 435] width 138 height 33
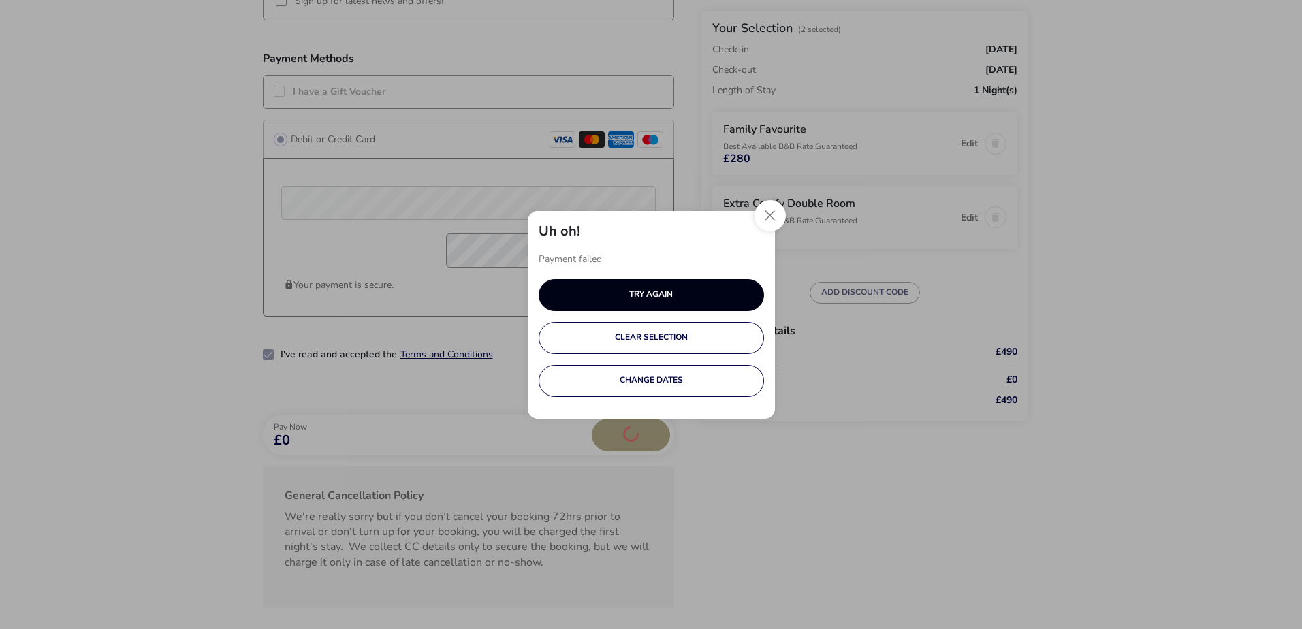
click at [600, 304] on button "TRY AGAIN" at bounding box center [651, 295] width 225 height 32
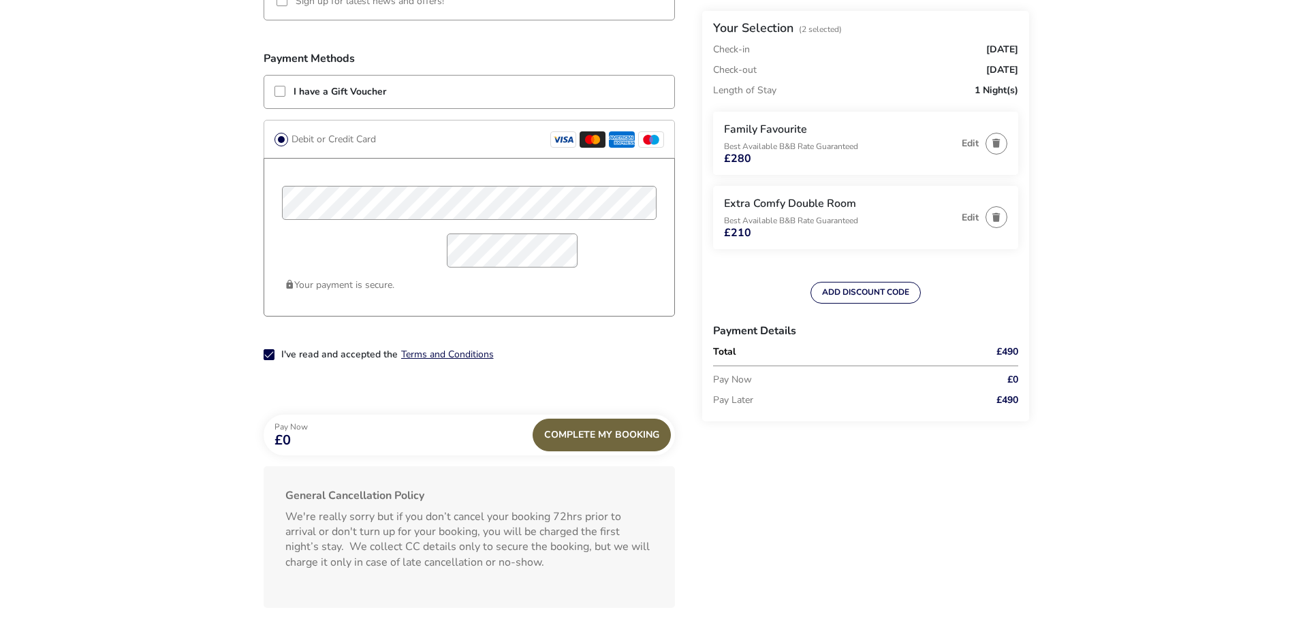
click at [586, 436] on div "Complete My Booking" at bounding box center [601, 435] width 138 height 33
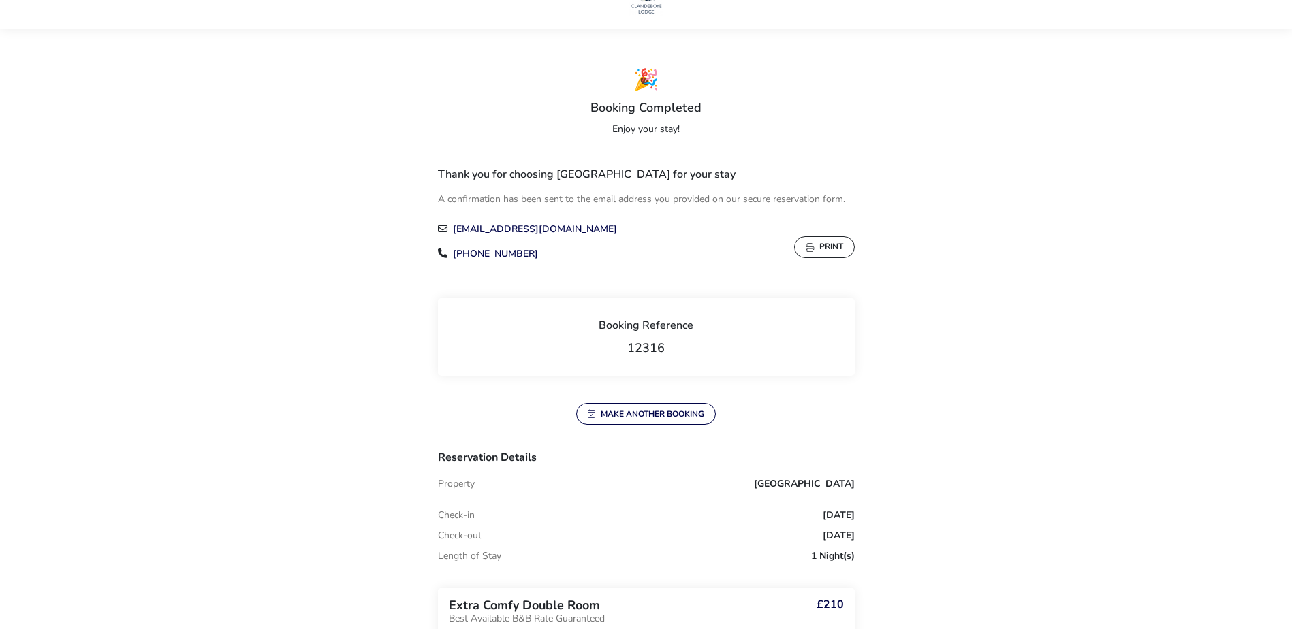
scroll to position [14, 0]
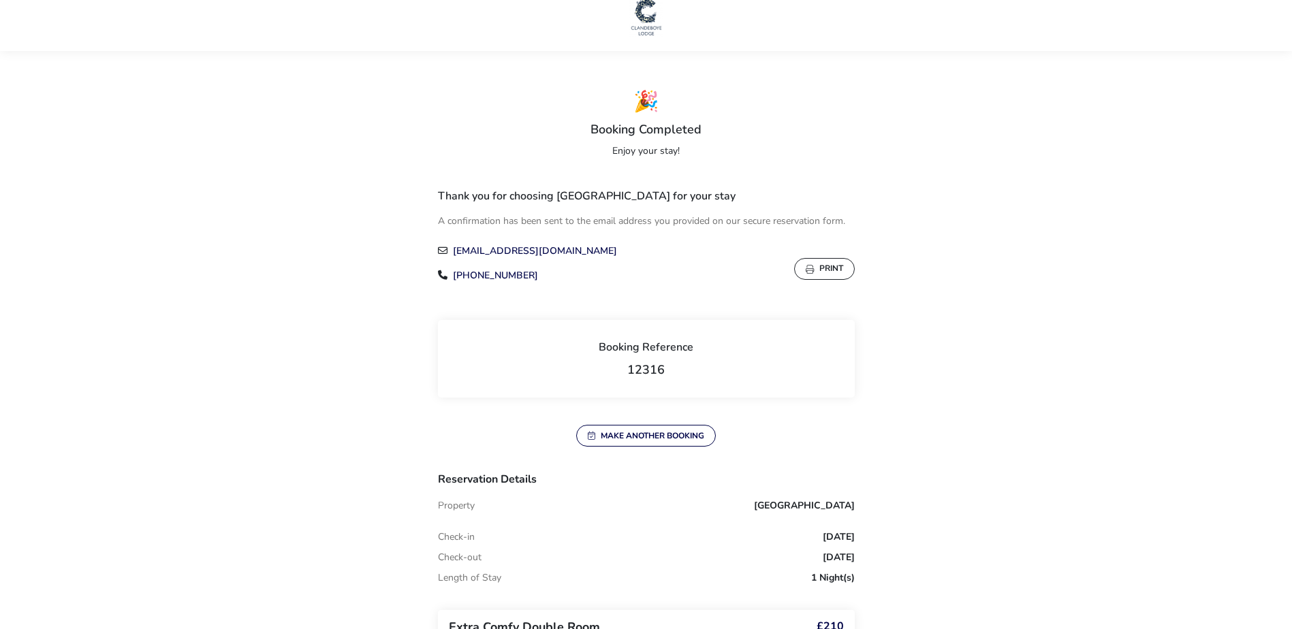
drag, startPoint x: 825, startPoint y: 276, endPoint x: 110, endPoint y: 553, distance: 766.8
click at [825, 275] on button "Print" at bounding box center [824, 269] width 61 height 22
